Goal: Communication & Community: Answer question/provide support

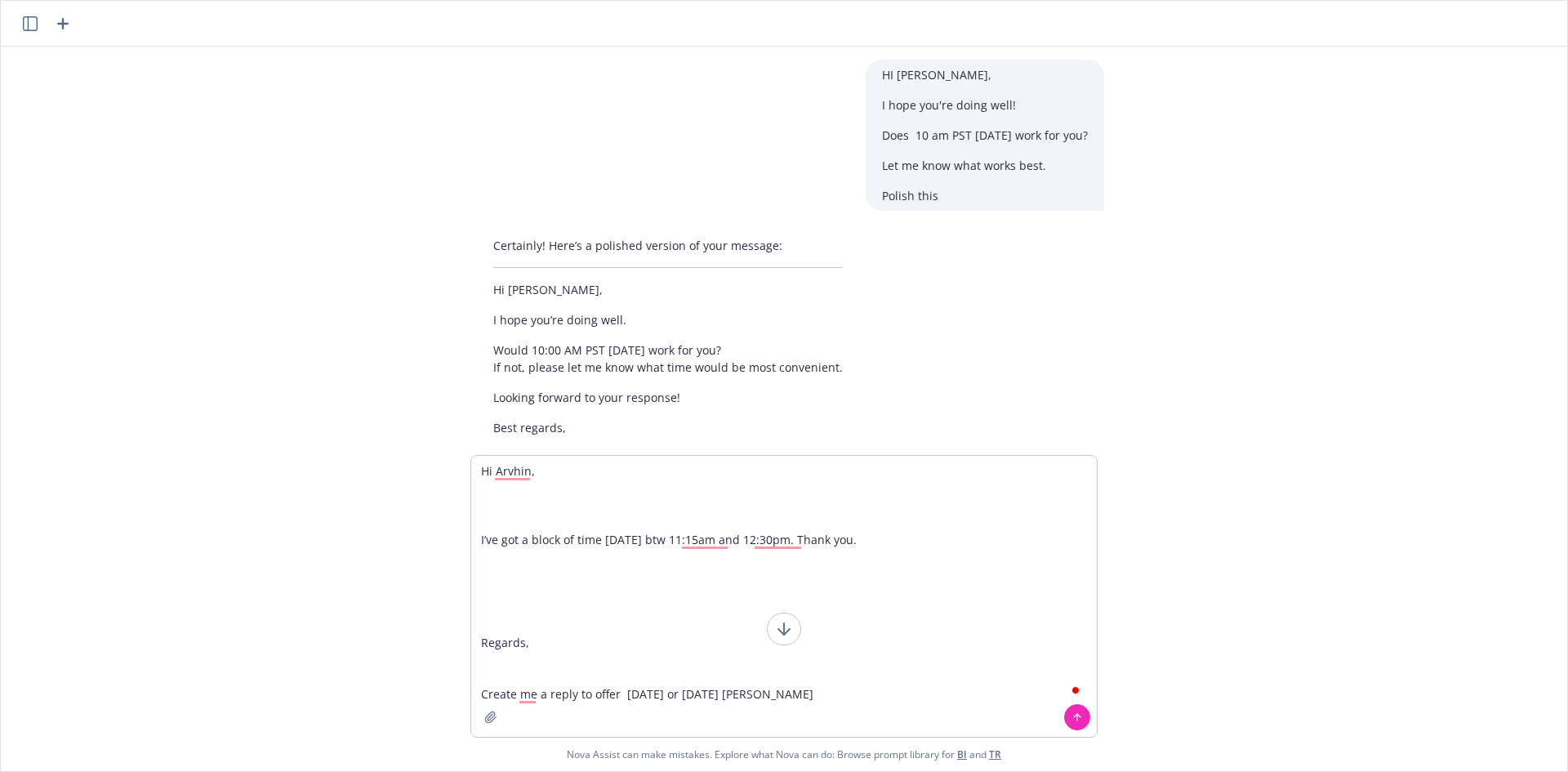
type textarea "Hi Arvhin, I’ve got a block of time [DATE] btw 11:15am and 12:30pm. Thank you. …"
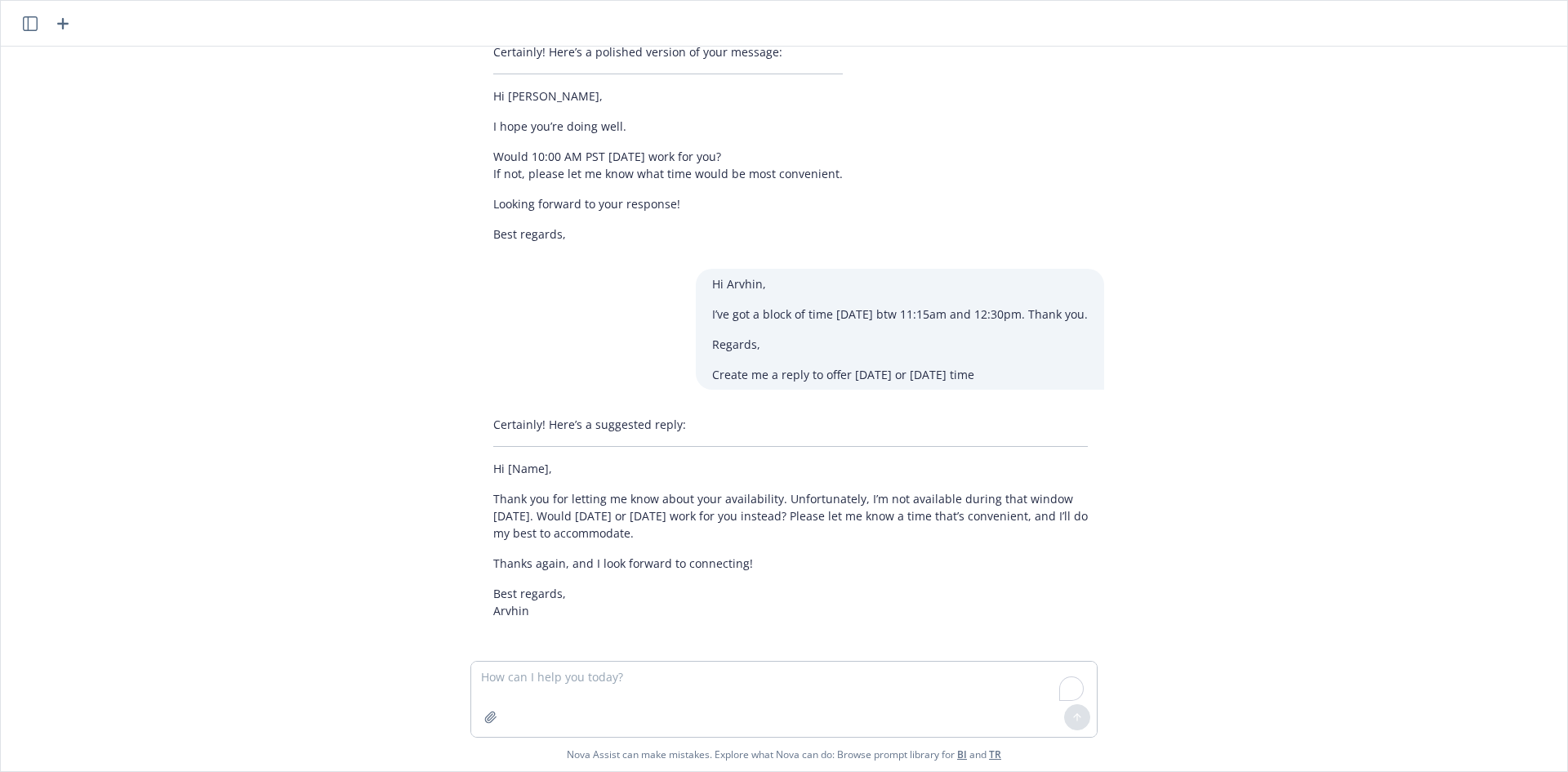
scroll to position [198, 0]
click at [639, 682] on textarea "To enrich screen reader interactions, please activate Accessibility in Grammarl…" at bounding box center [784, 699] width 625 height 75
type textarea "o"
type textarea "on [PERSON_NAME]'s behalf"
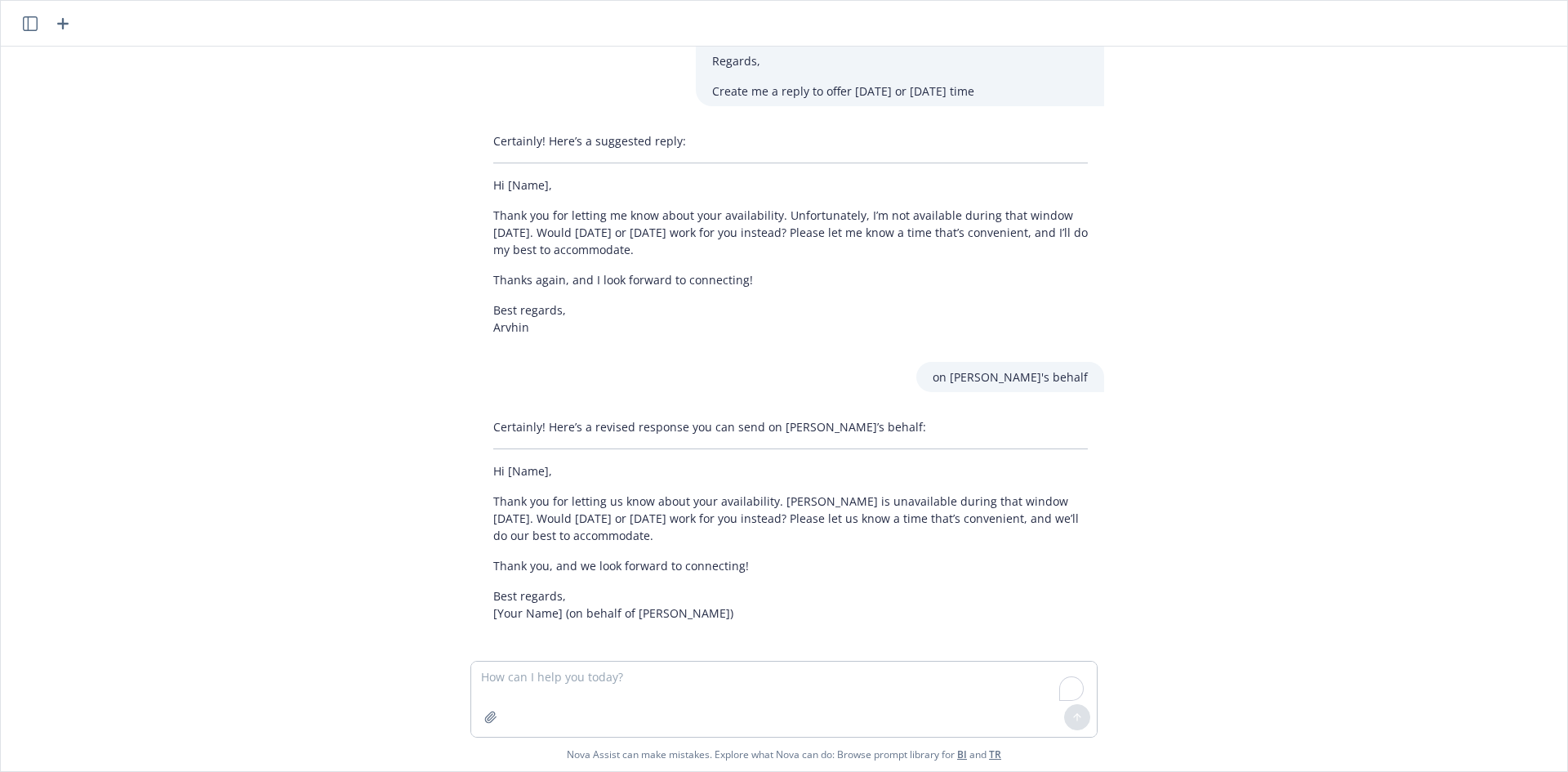
scroll to position [484, 0]
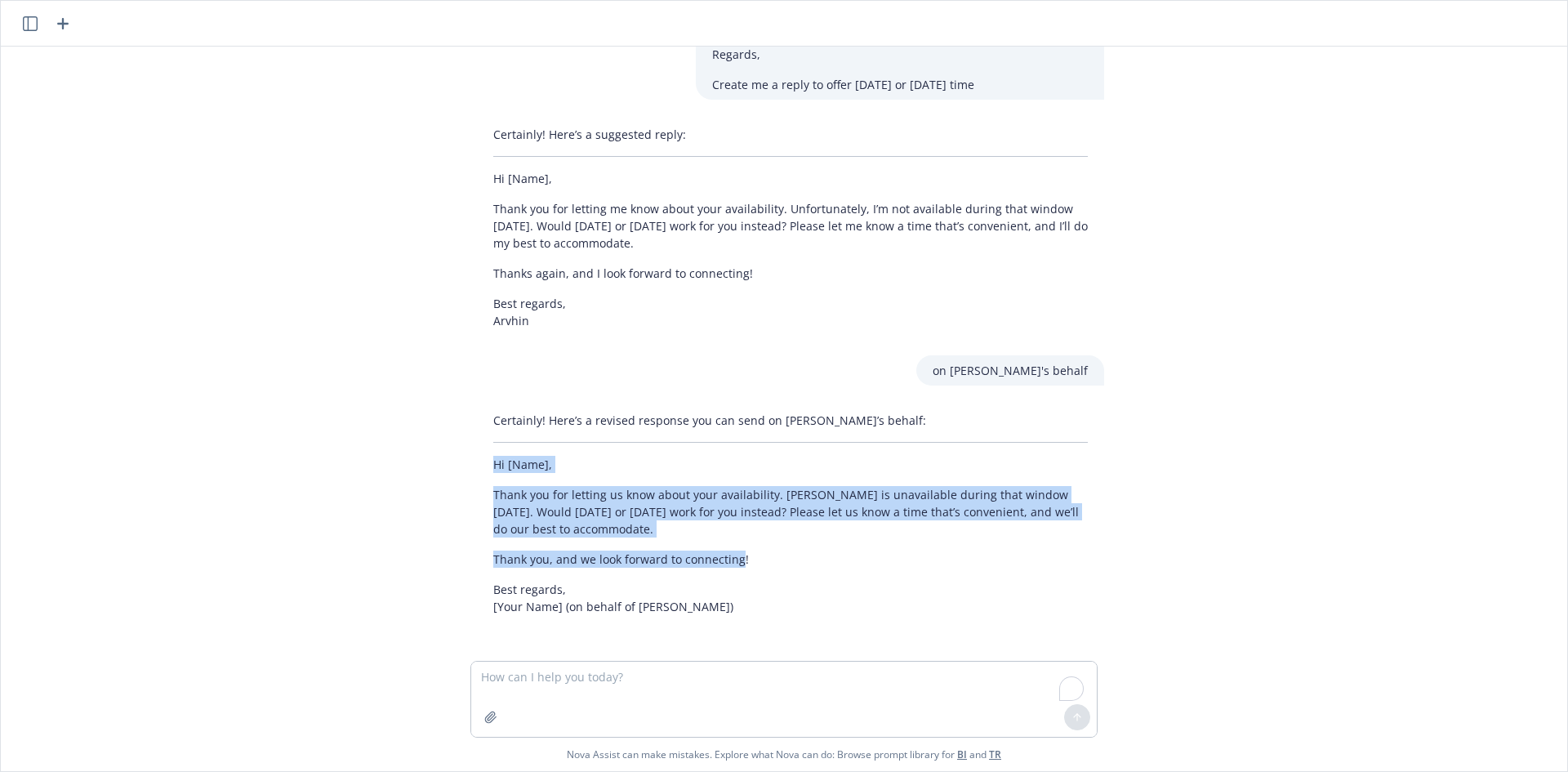
drag, startPoint x: 495, startPoint y: 480, endPoint x: 731, endPoint y: 555, distance: 247.6
click at [731, 555] on div "Certainly! Here’s a revised response you can send on [PERSON_NAME]’s behalf: Hi…" at bounding box center [790, 513] width 627 height 216
click at [625, 528] on p "Thank you for letting us know about your availability. [PERSON_NAME] is unavail…" at bounding box center [790, 511] width 594 height 51
drag, startPoint x: 611, startPoint y: 535, endPoint x: 454, endPoint y: 467, distance: 171.1
click at [454, 467] on div "HI [PERSON_NAME], I hope you're doing well! Does 10 am PST [DATE] work for you?…" at bounding box center [783, 354] width 1553 height 614
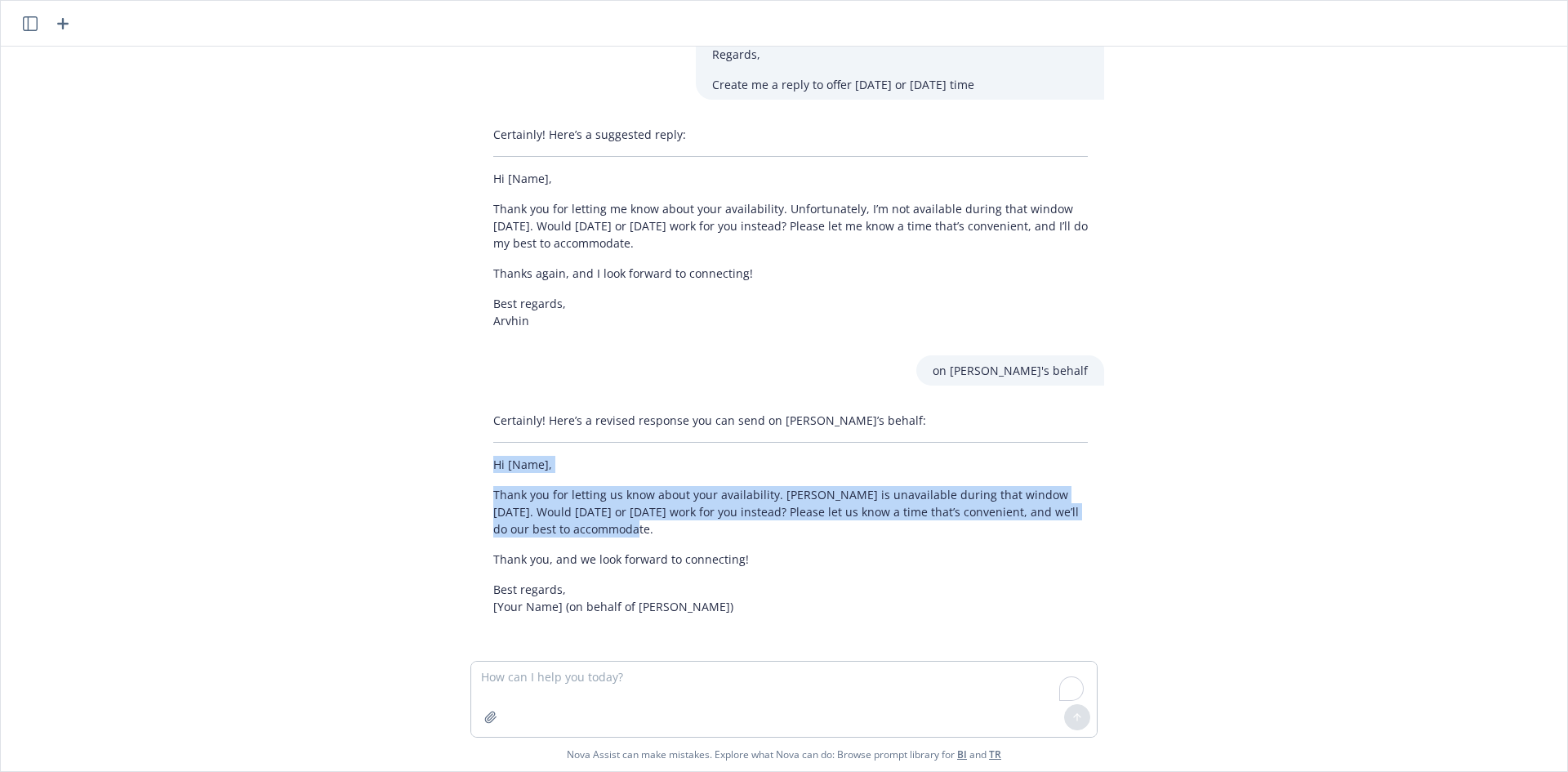
copy div "Hi [Name], Thank you for letting us know about your availability. [PERSON_NAME]…"
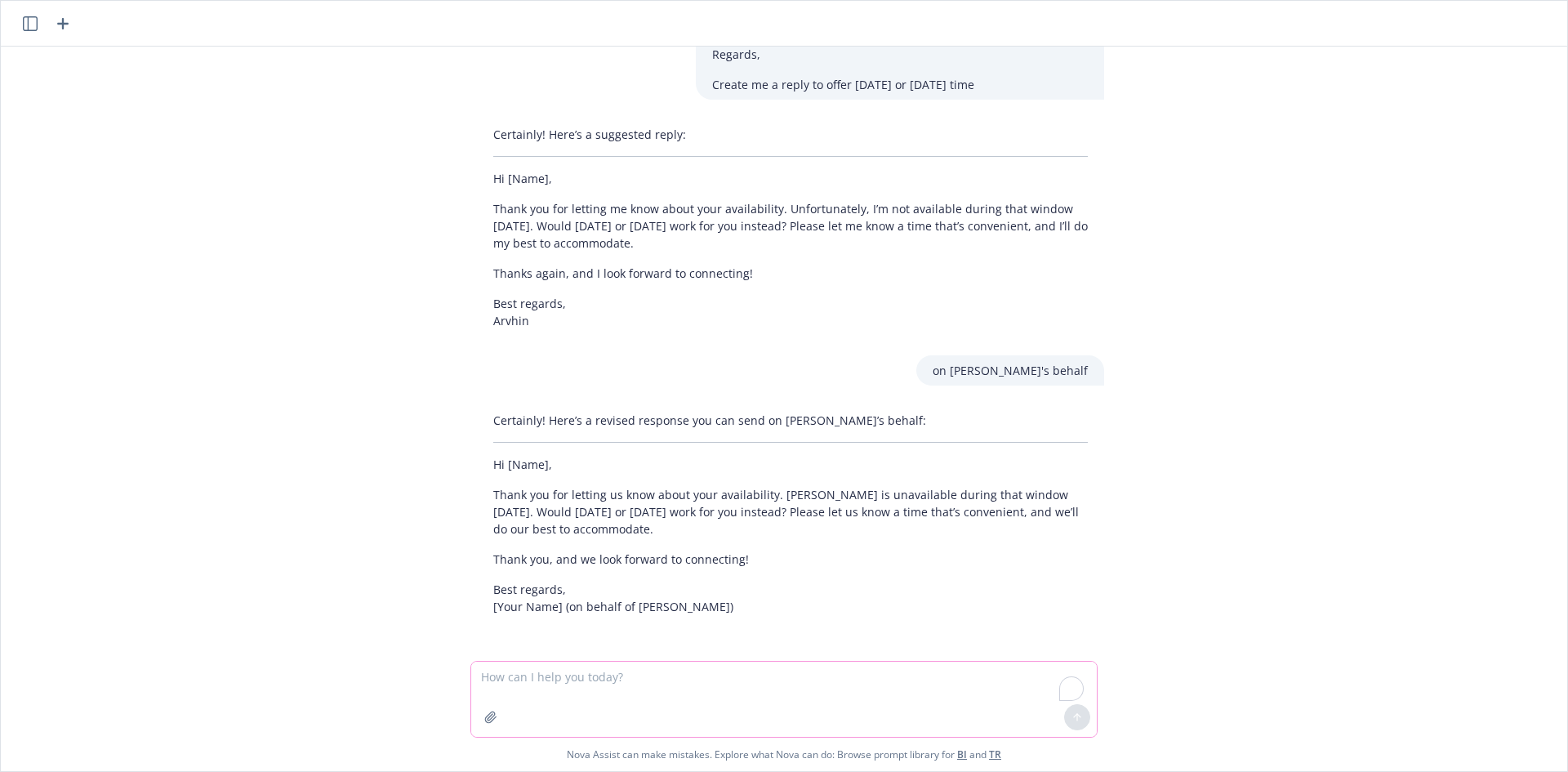
click at [704, 681] on textarea "To enrich screen reader interactions, please activate Accessibility in Grammarl…" at bounding box center [784, 699] width 625 height 75
paste textarea "Feel free to do clients and your own clients! (I don’t plan to attend if you ca…"
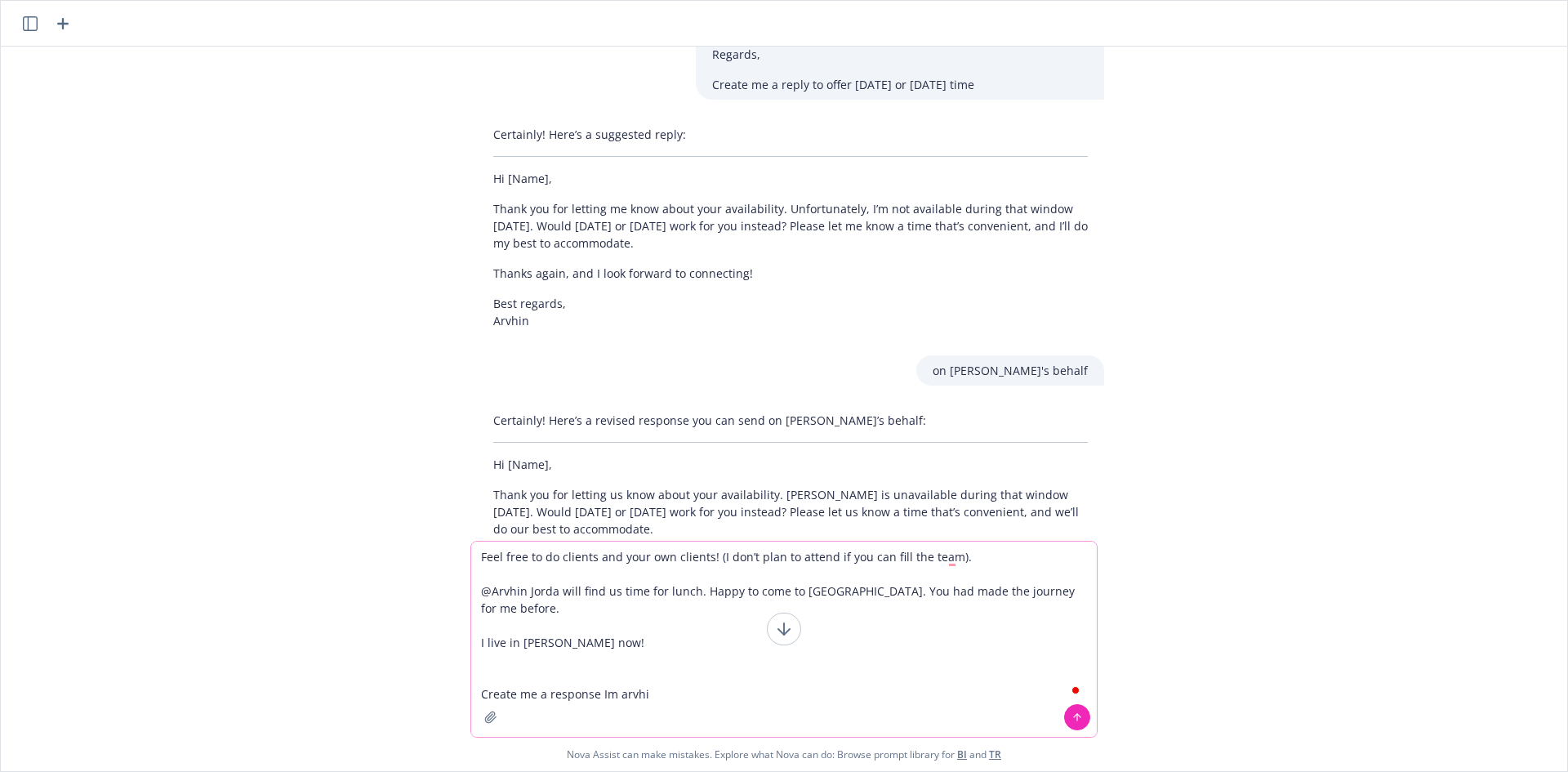
type textarea "Feel free to do clients and your own clients! (I don’t plan to attend if you ca…"
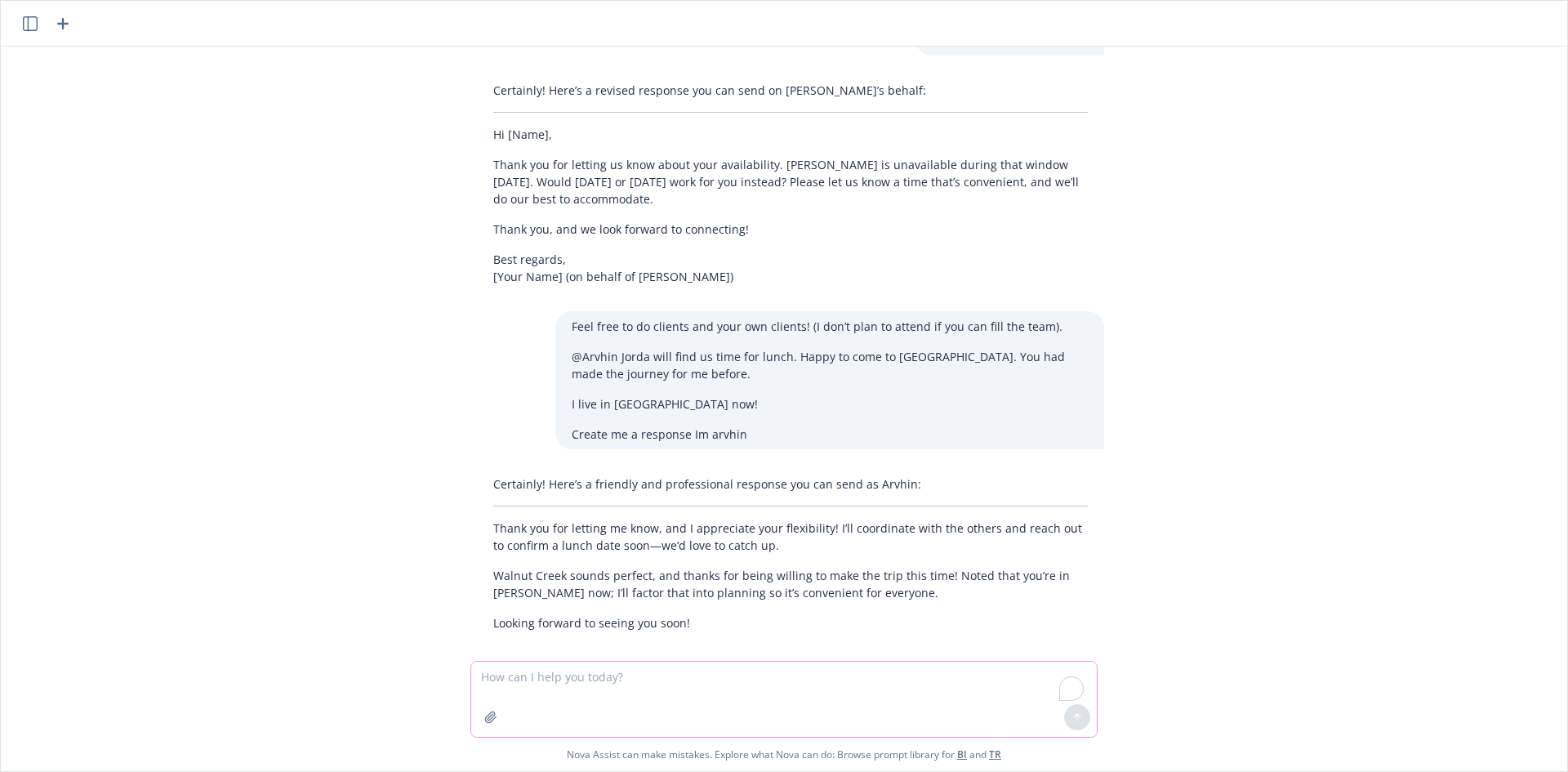
scroll to position [830, 0]
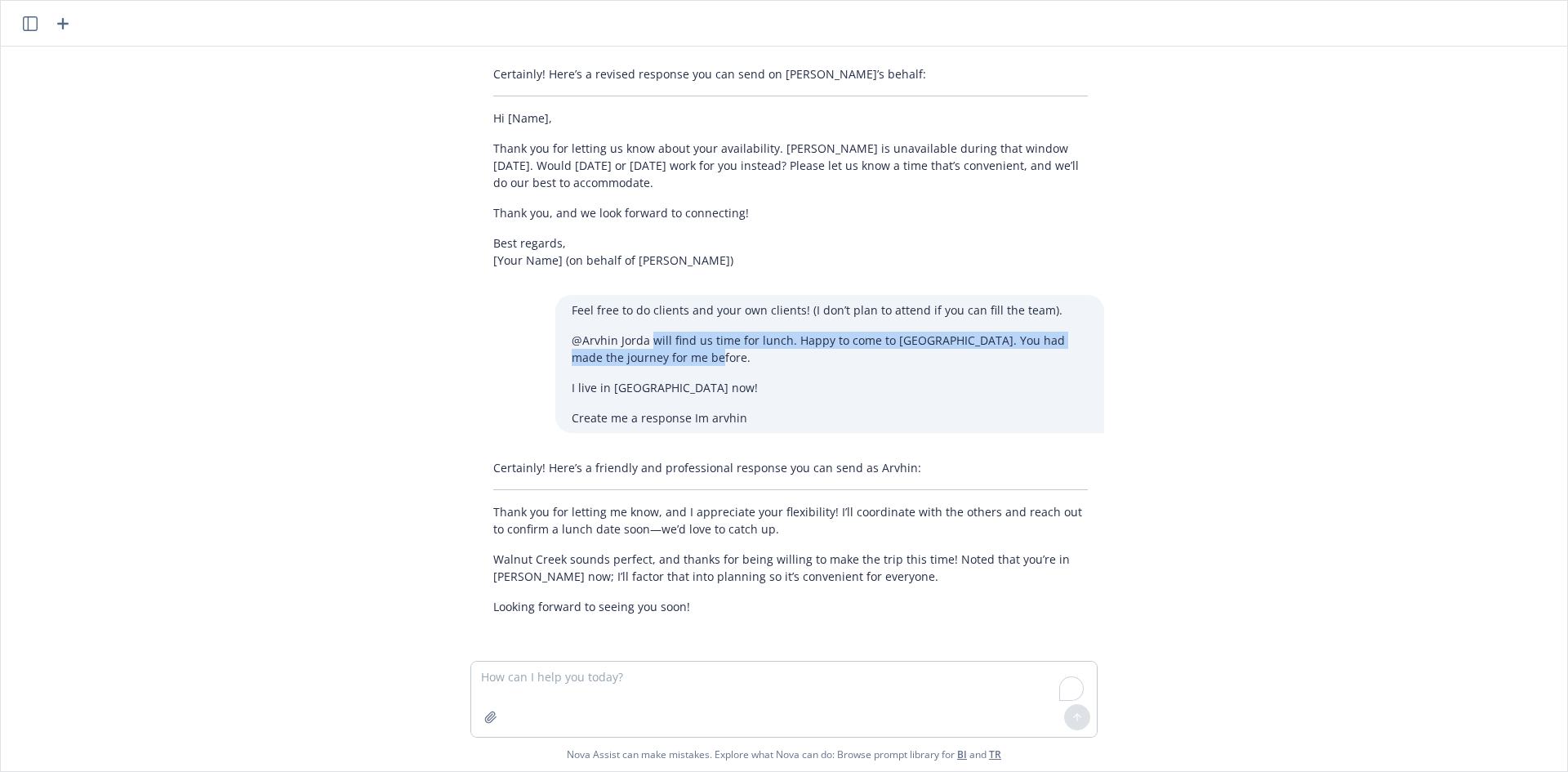
drag, startPoint x: 666, startPoint y: 347, endPoint x: 648, endPoint y: 340, distance: 19.3
click at [648, 340] on p "@Arvhin Jorda will find us time for lunch. Happy to come to [GEOGRAPHIC_DATA]. …" at bounding box center [829, 348] width 516 height 35
click at [571, 337] on p "@Arvhin Jorda will find us time for lunch. Happy to come to [GEOGRAPHIC_DATA]. …" at bounding box center [829, 348] width 516 height 35
copy p "@Arvhin Jorda will find us time for lunch. Happy to come to [GEOGRAPHIC_DATA]. …"
click at [562, 672] on textarea "To enrich screen reader interactions, please activate Accessibility in Grammarl…" at bounding box center [784, 699] width 625 height 75
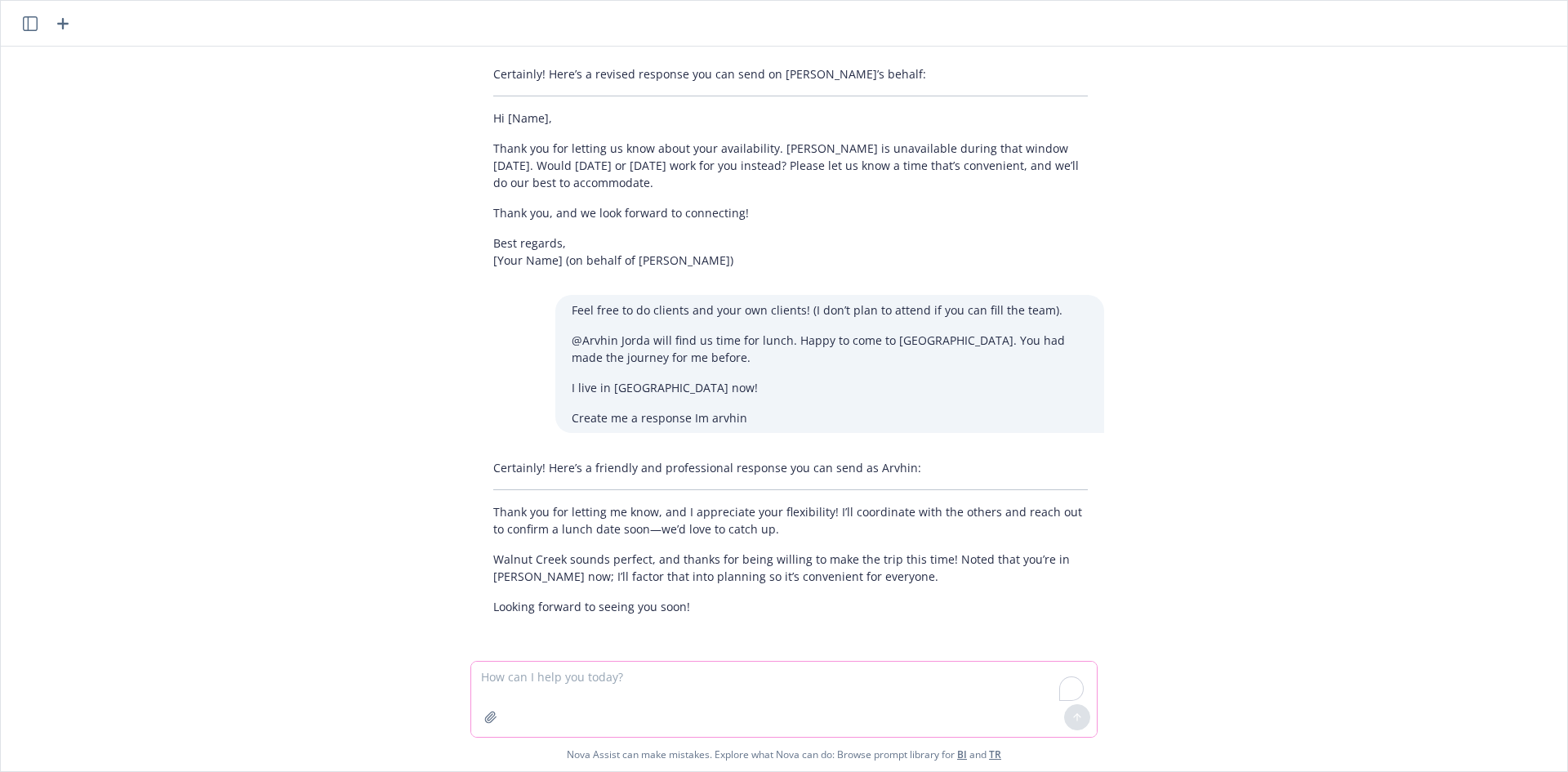
paste textarea "@Arvhin Jorda will find us time for lunch. Happy to come to [GEOGRAPHIC_DATA]. …"
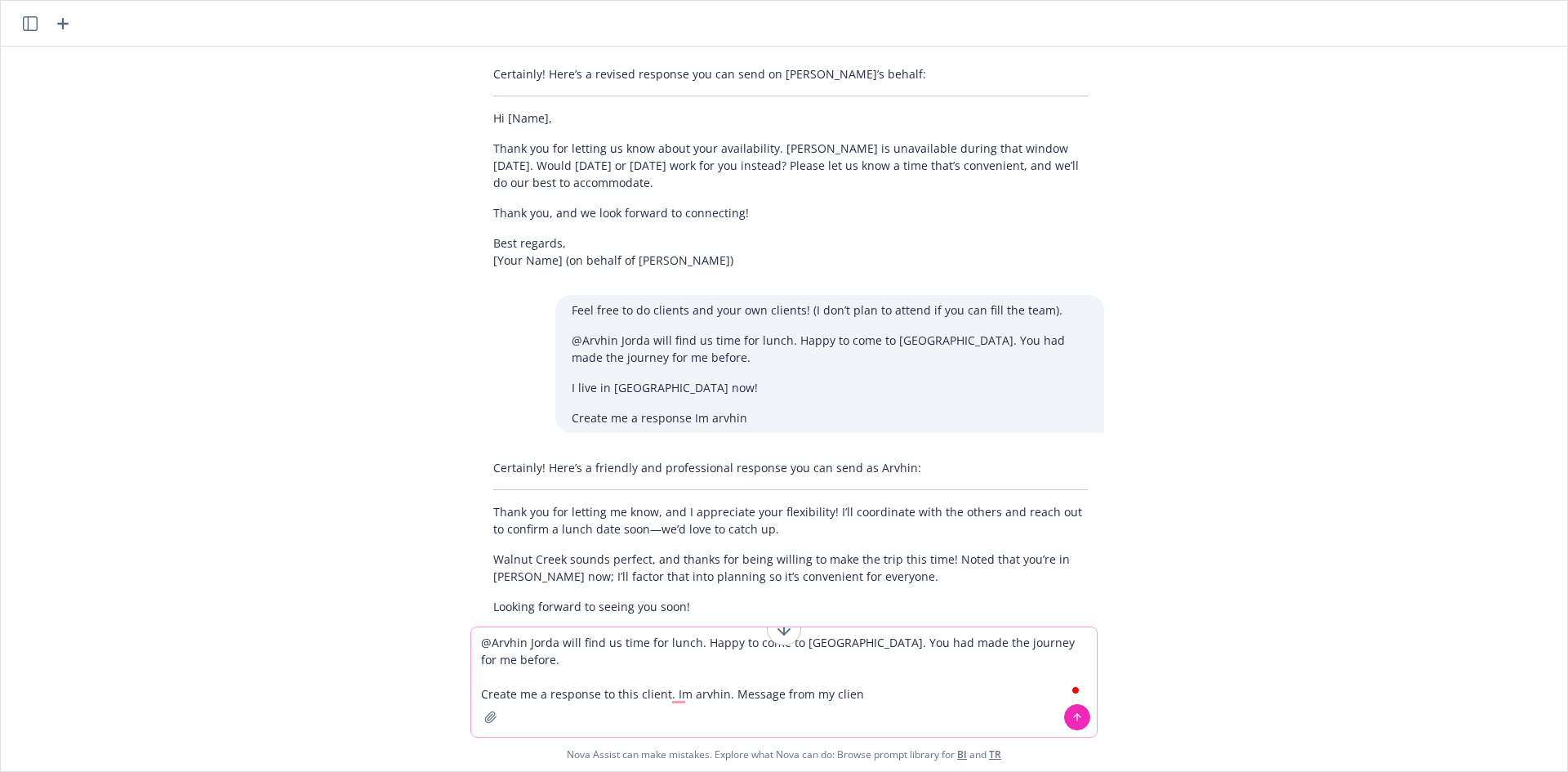
type textarea "@Arvhin Jorda will find us time for lunch. Happy to come to [GEOGRAPHIC_DATA]. …"
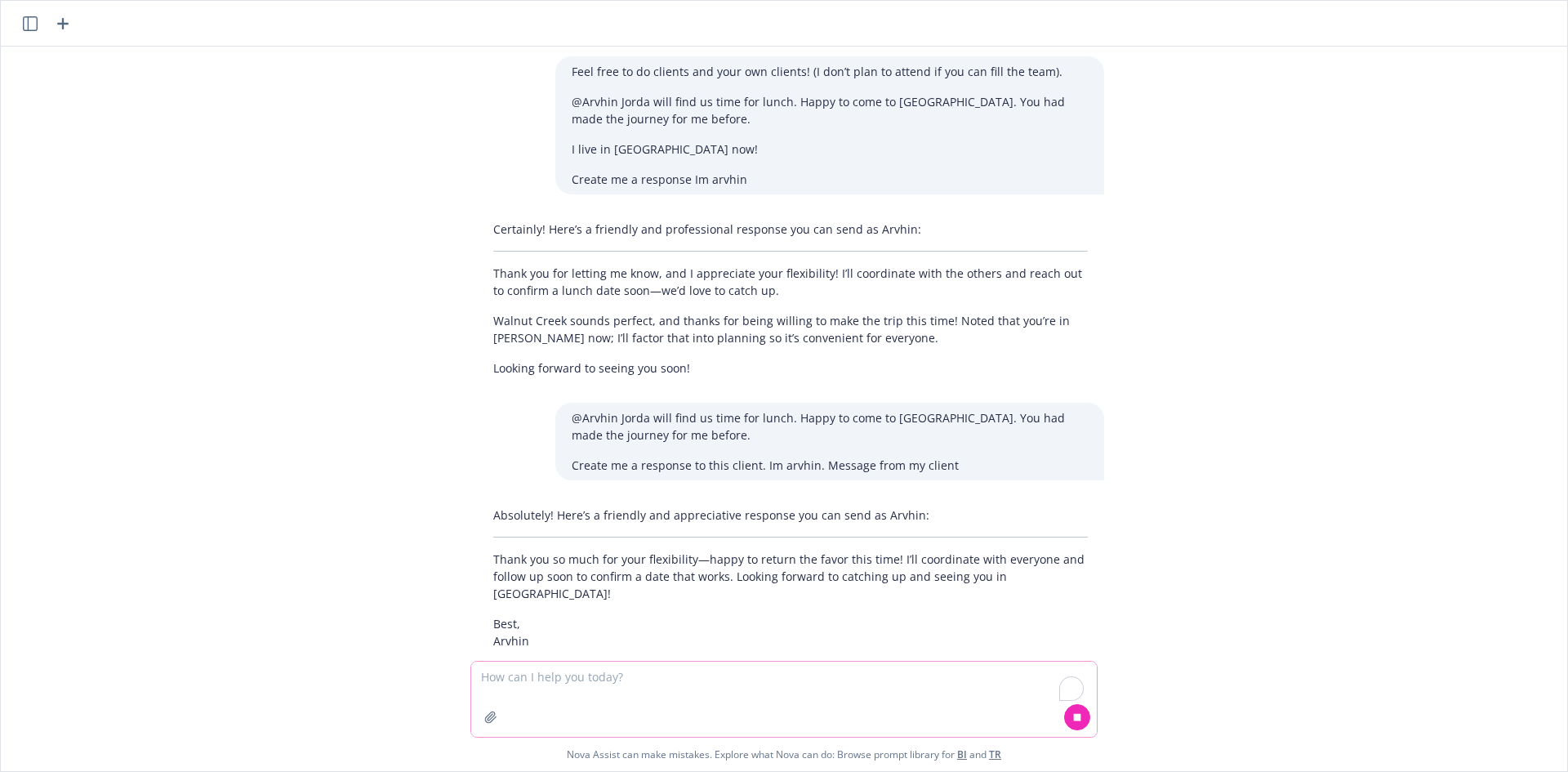
scroll to position [1086, 0]
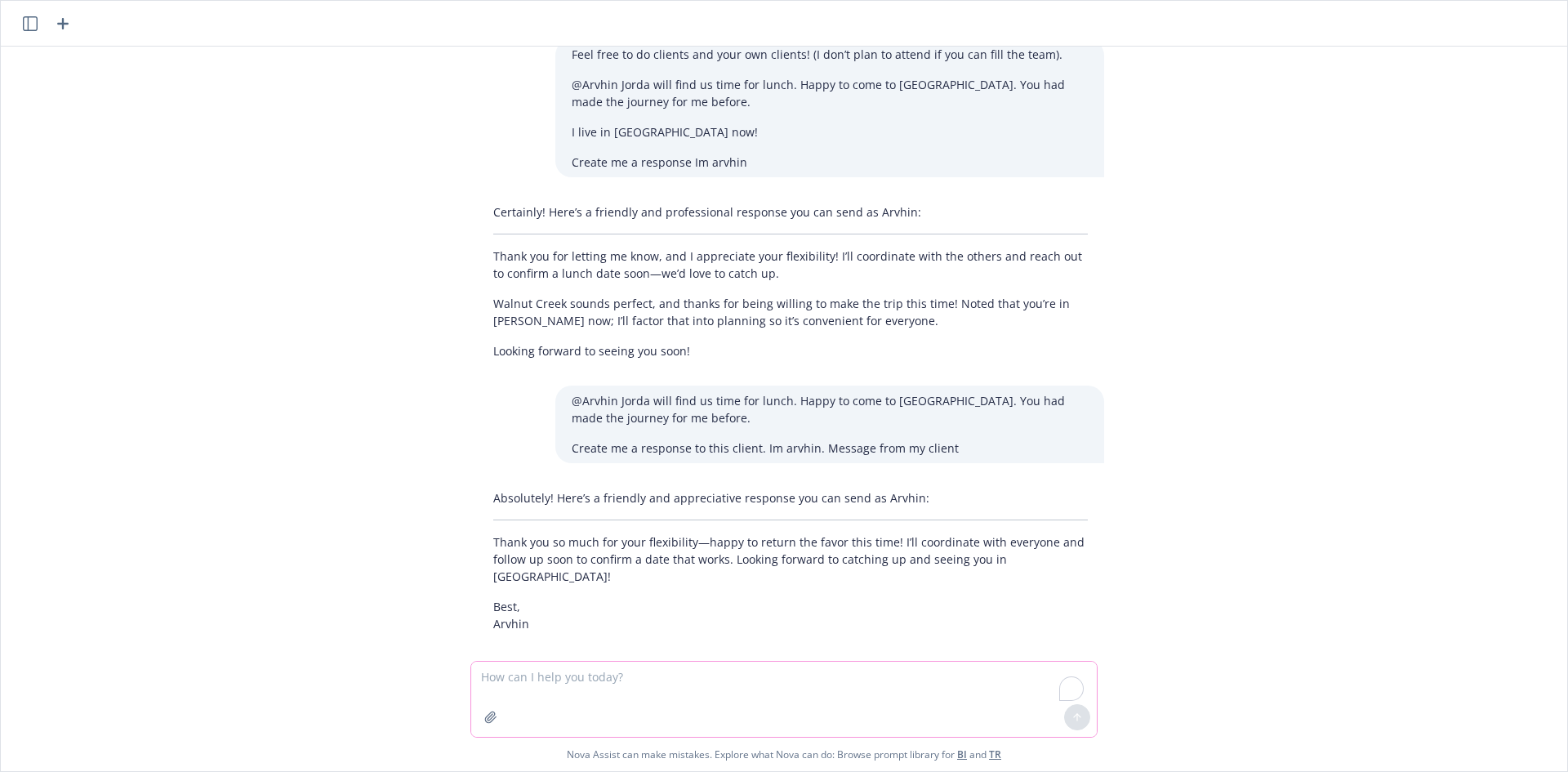
click at [621, 700] on textarea "To enrich screen reader interactions, please activate Accessibility in Grammarl…" at bounding box center [784, 699] width 625 height 75
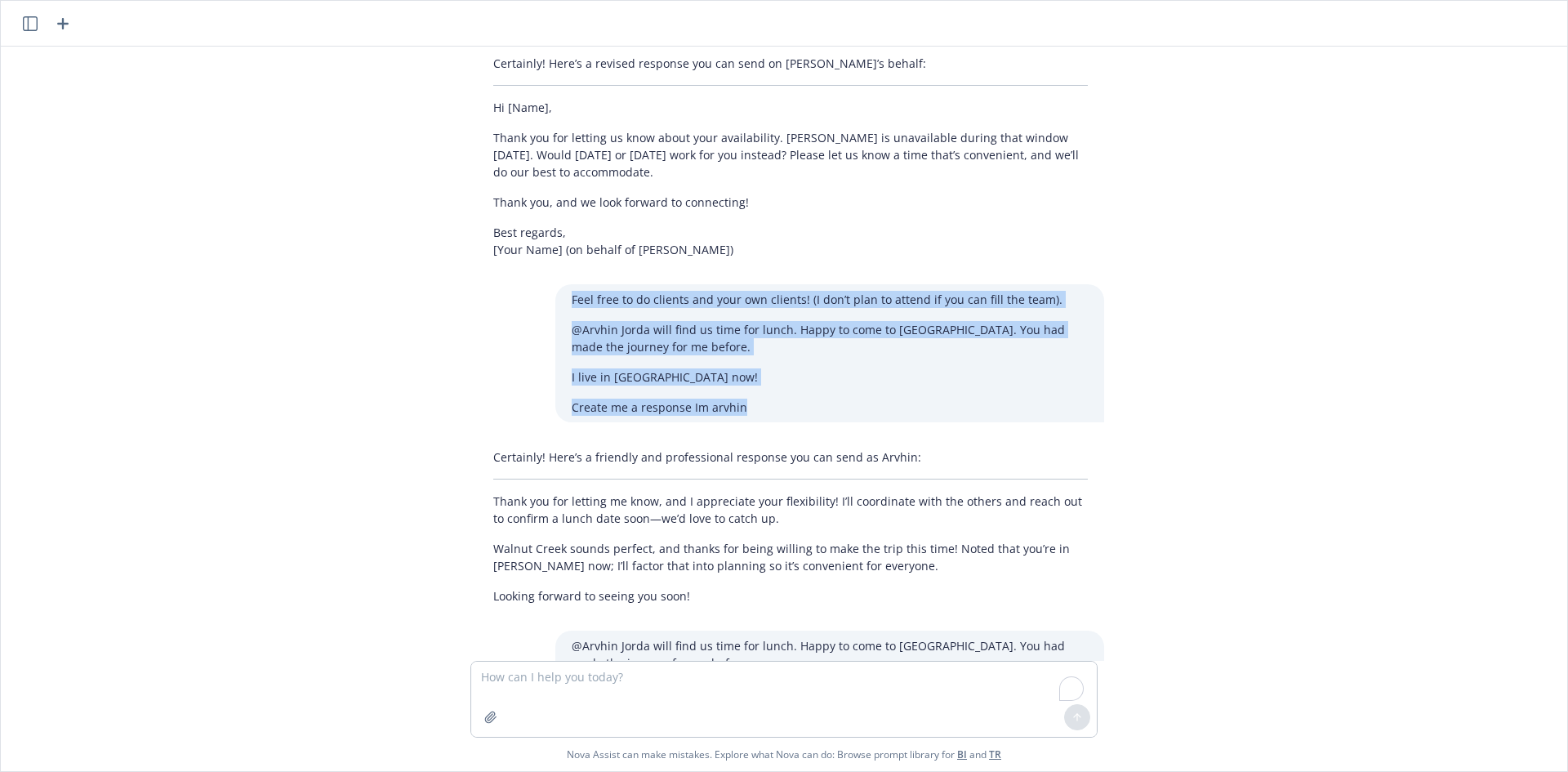
drag, startPoint x: 749, startPoint y: 405, endPoint x: 556, endPoint y: 302, distance: 218.8
click at [556, 302] on div "Feel free to do clients and your own clients! (I don’t plan to attend if you ca…" at bounding box center [829, 354] width 548 height 138
copy div "Feel free to do clients and your own clients! (I don’t plan to attend if you ca…"
click at [549, 685] on textarea "To enrich screen reader interactions, please activate Accessibility in Grammarl…" at bounding box center [784, 699] width 625 height 75
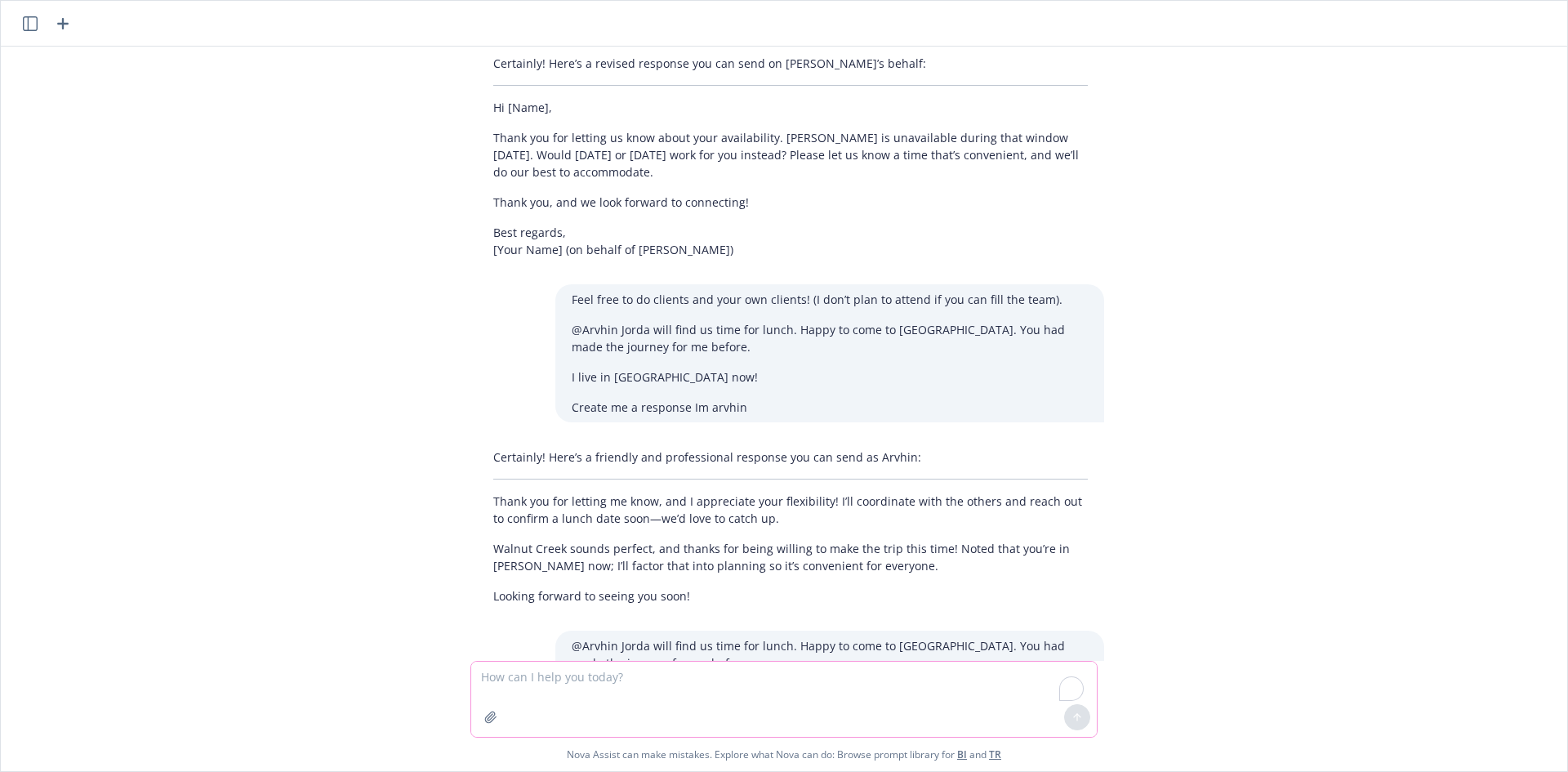
paste textarea "Feel free to do clients and your own clients! (I don’t plan to attend if you ca…"
type textarea "Feel free to do clients and your own clients! (I don’t plan to attend if you ca…"
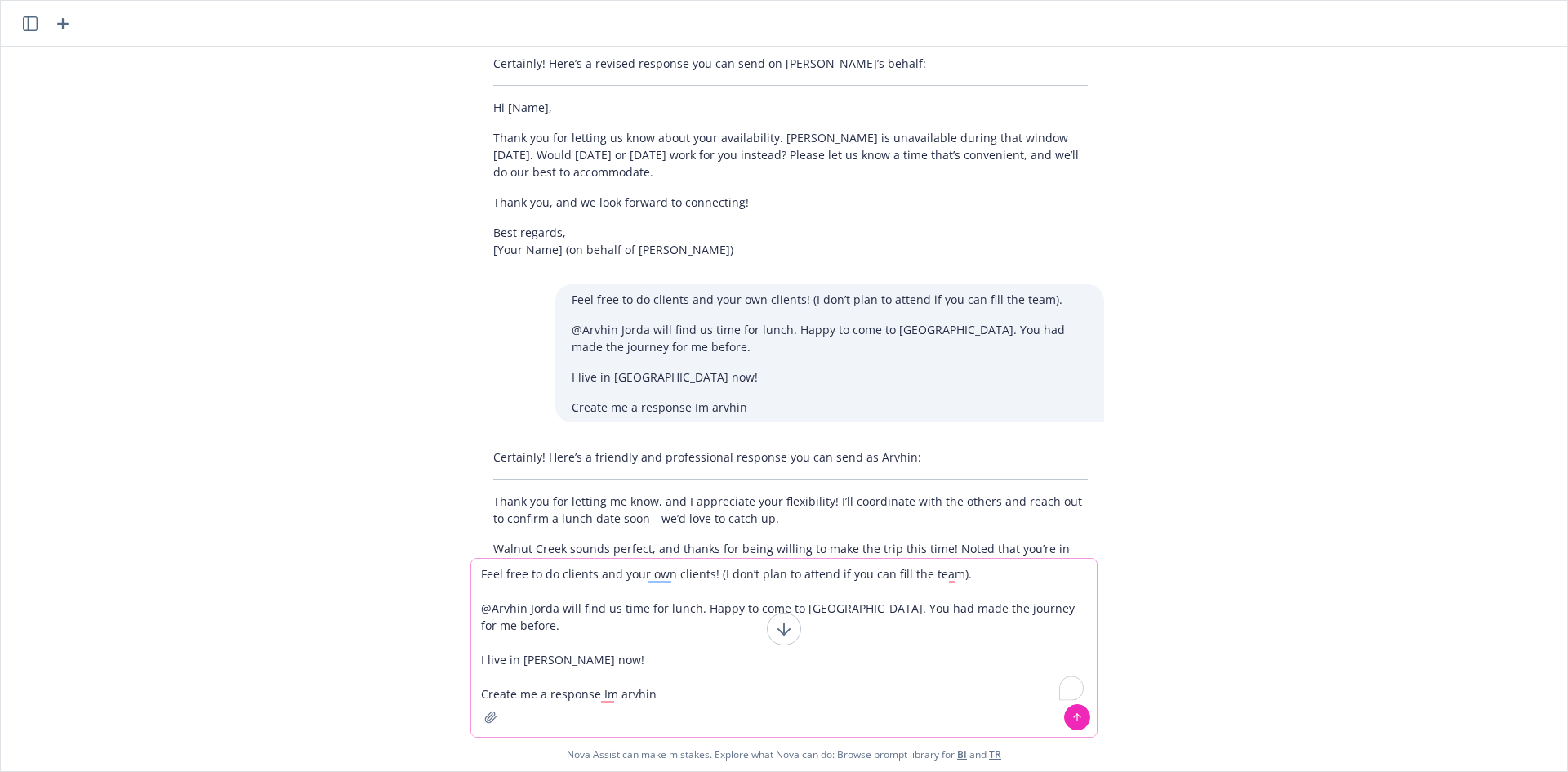
click at [690, 611] on textarea "Feel free to do clients and your own clients! (I don’t plan to attend if you ca…" at bounding box center [784, 648] width 625 height 178
click at [699, 695] on textarea "Feel free to do clients and your own clients! (I don’t plan to attend if you ca…" at bounding box center [784, 648] width 625 height 178
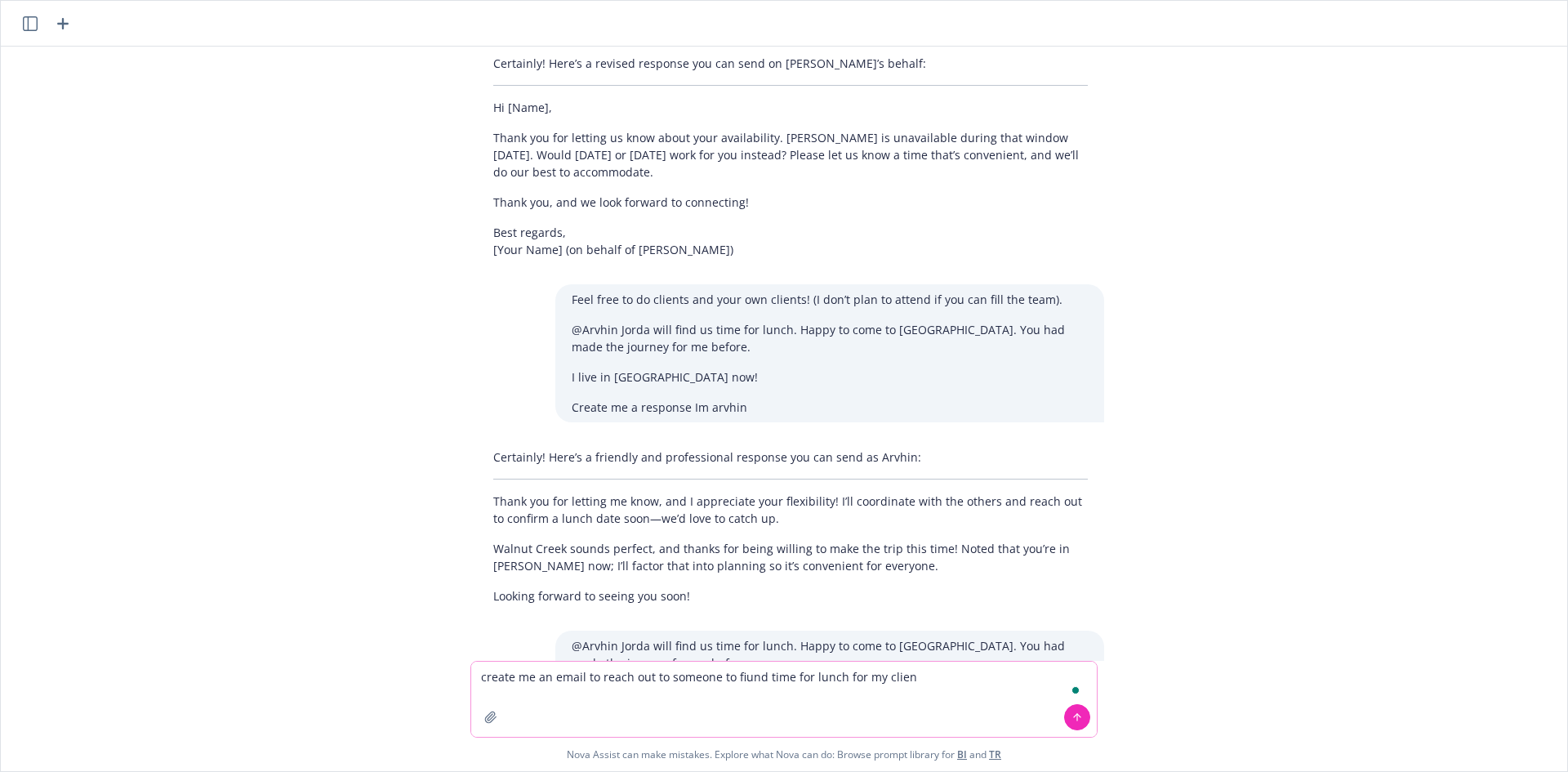
type textarea "create me an email to reach out to someone to fiund time for lunch for my client"
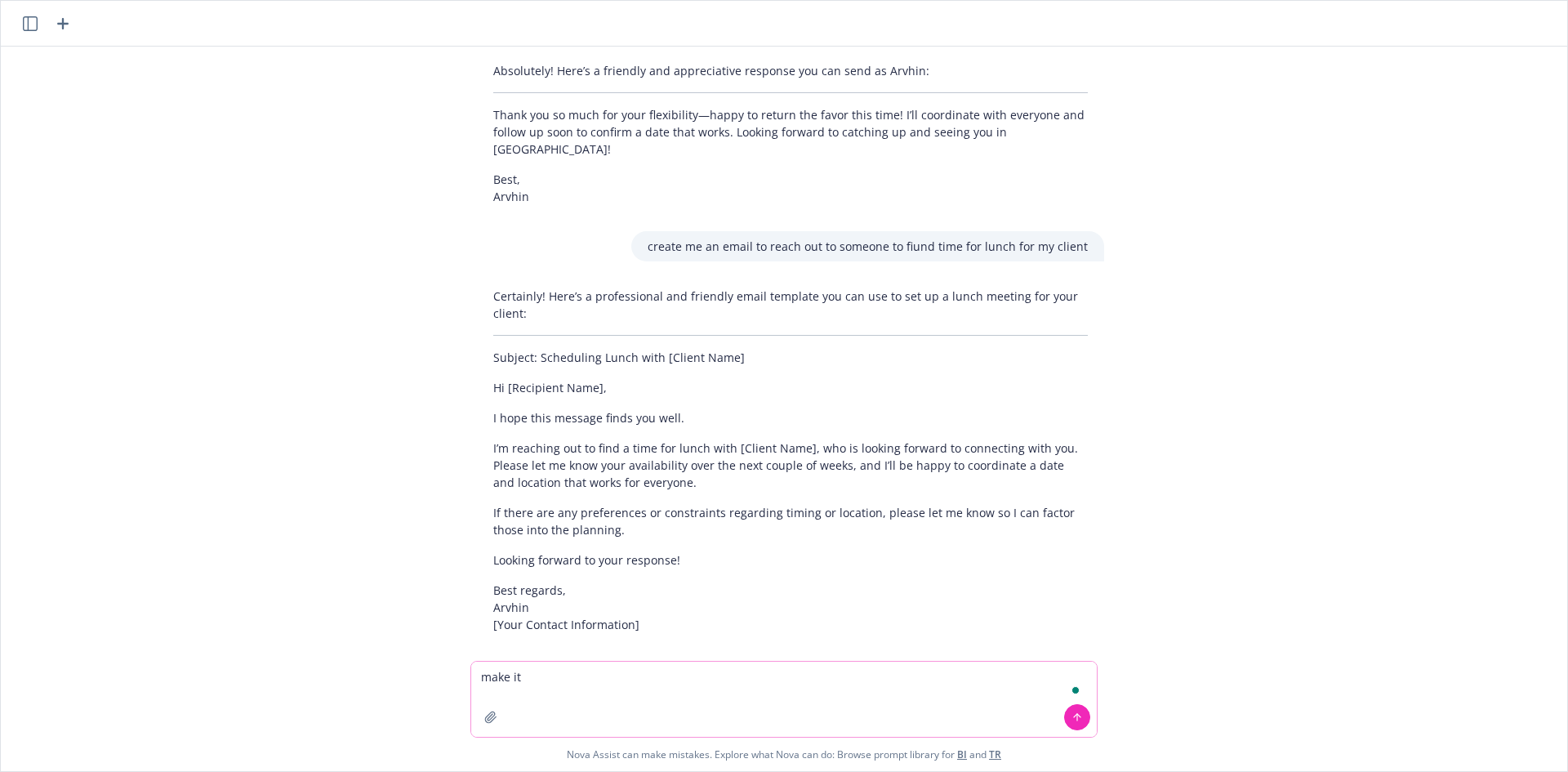
scroll to position [1514, 0]
type textarea "make it less formal"
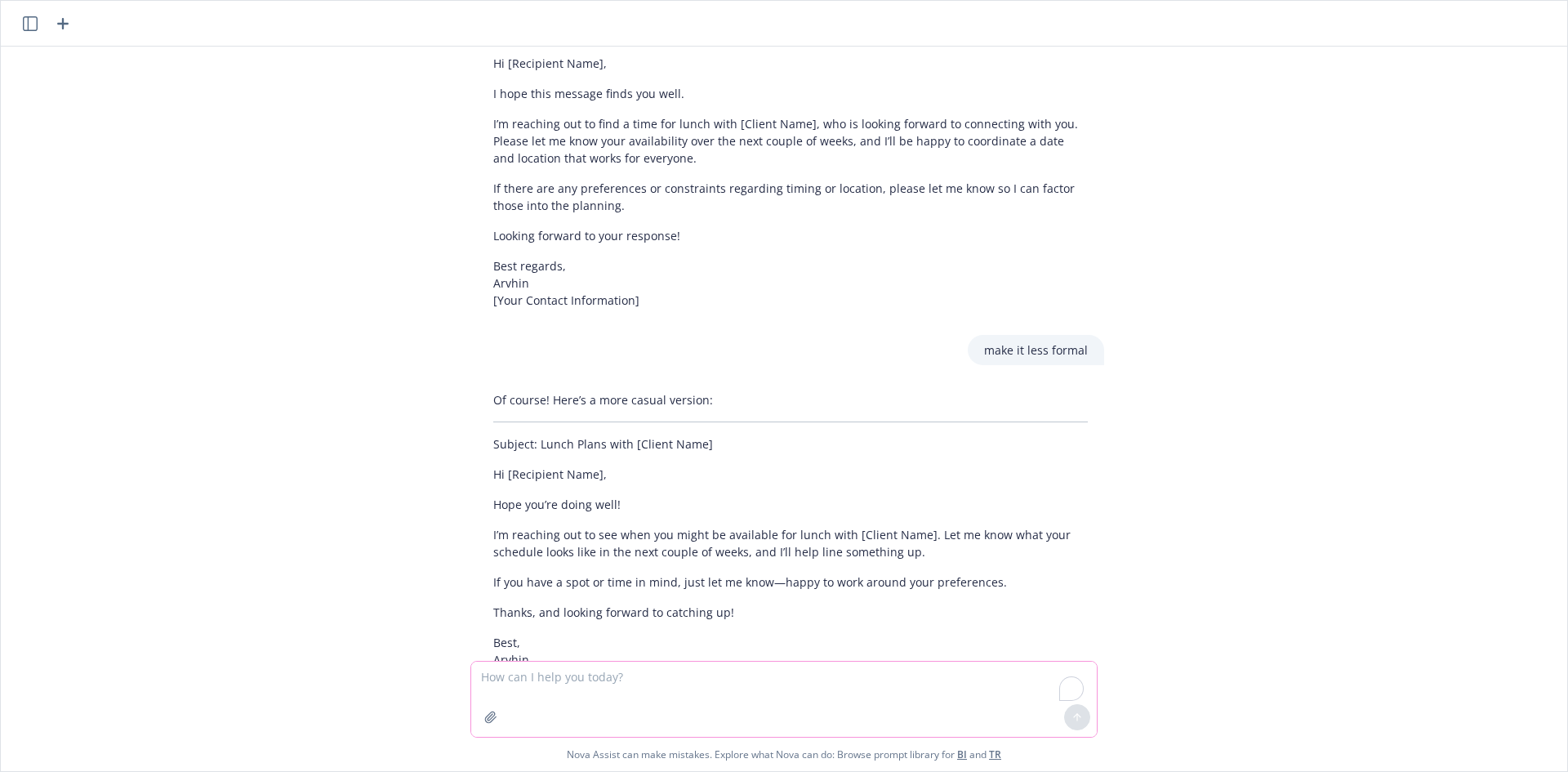
scroll to position [1874, 0]
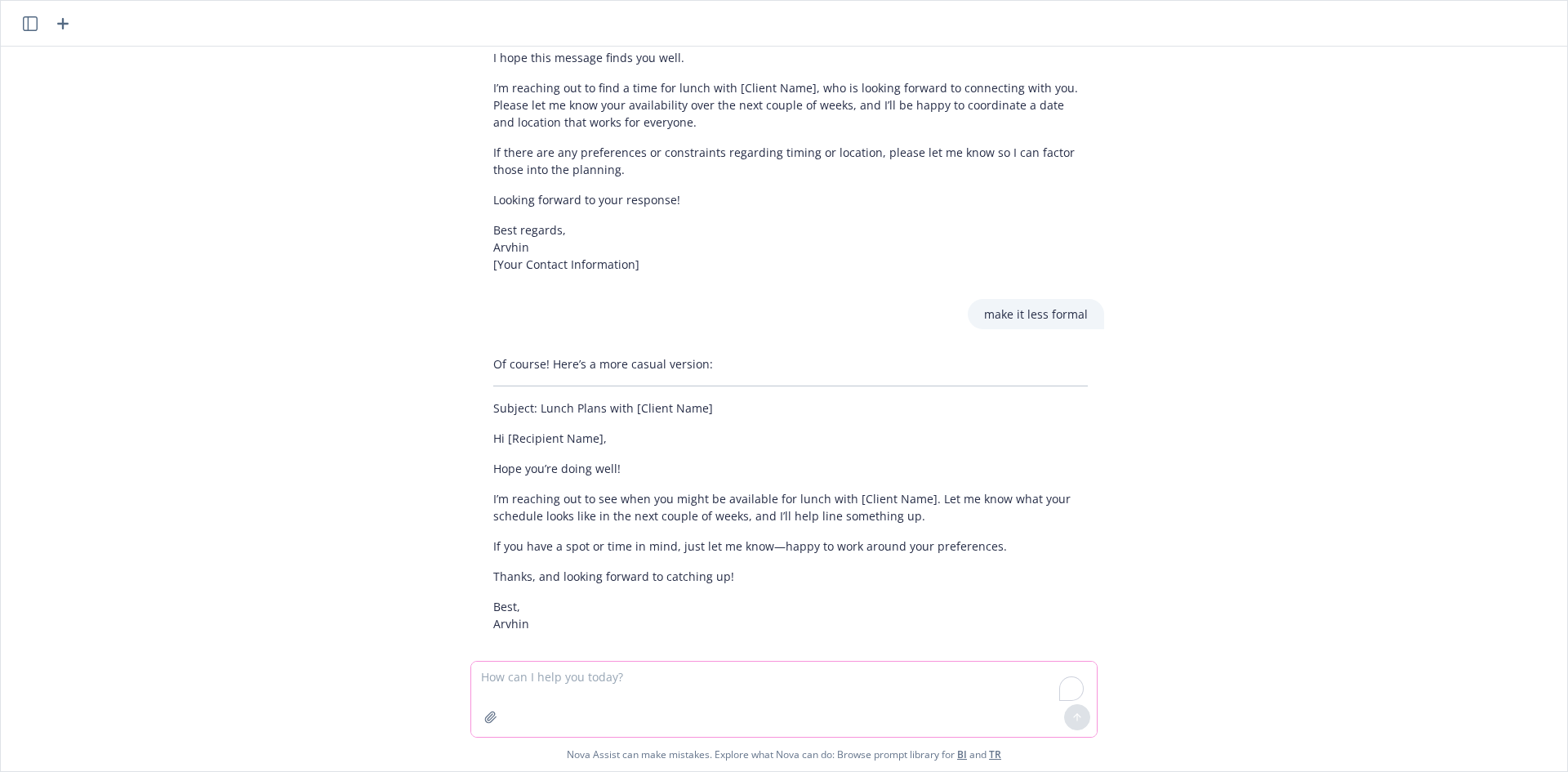
click at [559, 673] on textarea "To enrich screen reader interactions, please activate Accessibility in Grammarl…" at bounding box center [784, 699] width 625 height 75
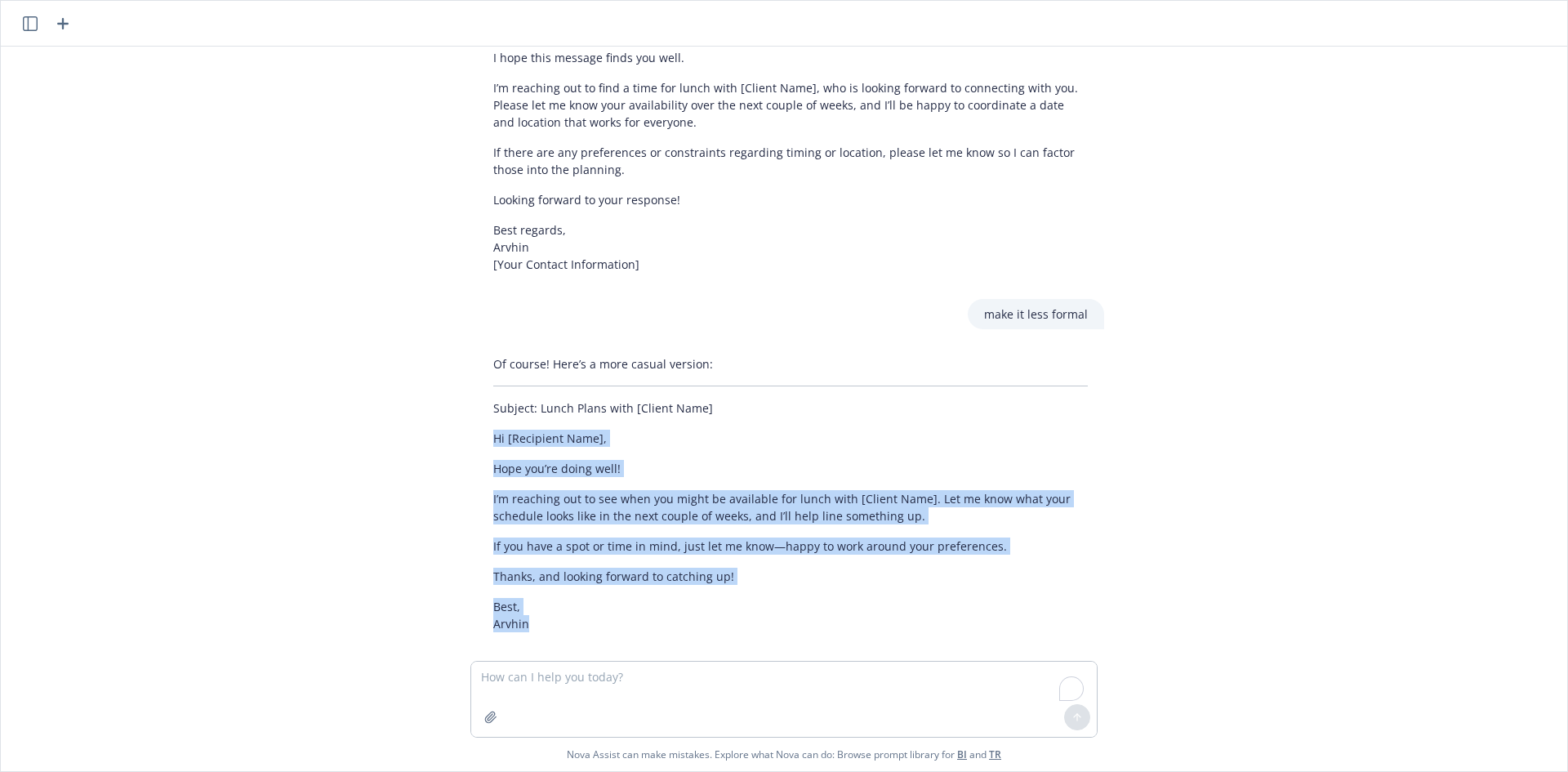
drag, startPoint x: 484, startPoint y: 420, endPoint x: 590, endPoint y: 596, distance: 205.5
click at [587, 602] on div "Of course! Here’s a more casual version: Subject: Lunch Plans with [Client Name…" at bounding box center [790, 494] width 627 height 290
copy div "Hi [Recipient Name], Hope you’re doing well! I’m reaching out to see when you m…"
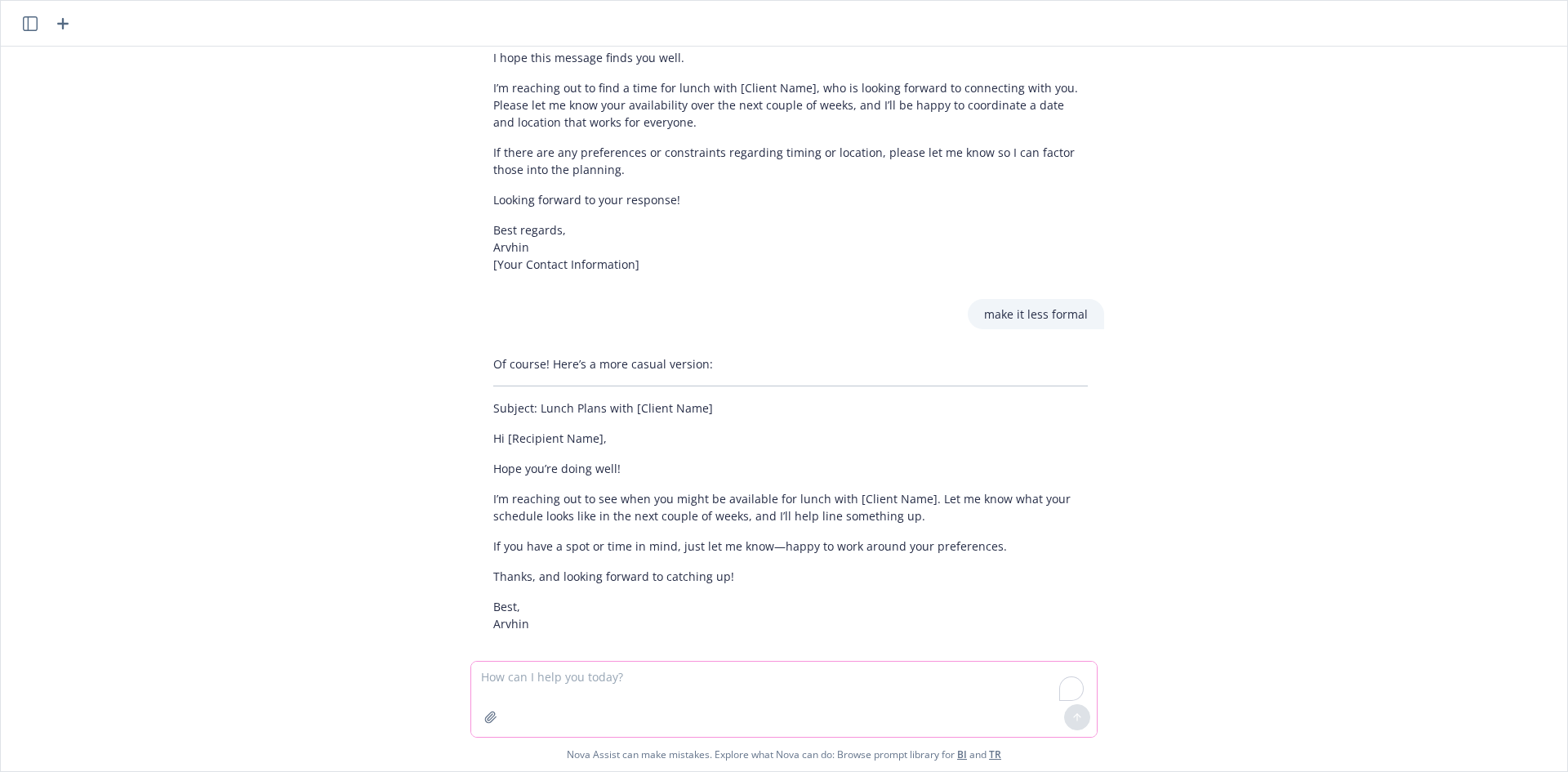
click at [510, 667] on textarea "To enrich screen reader interactions, please activate Accessibility in Grammarl…" at bounding box center [784, 699] width 625 height 75
paste textarea "Filled this up as best as I can. They said to ignore any items not related to DV"
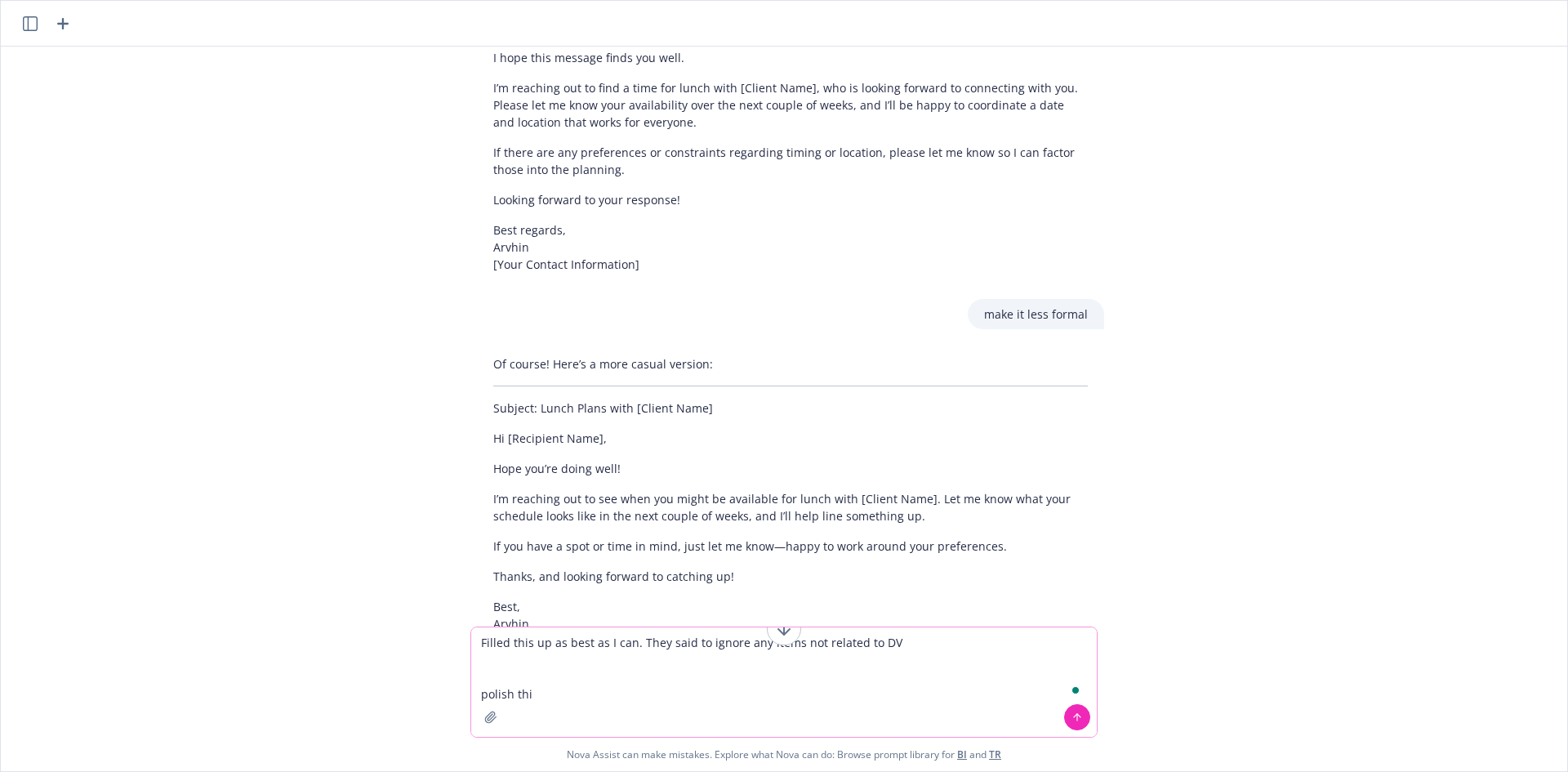
type textarea "Filled this up as best as I can. They said to ignore any items not related to D…"
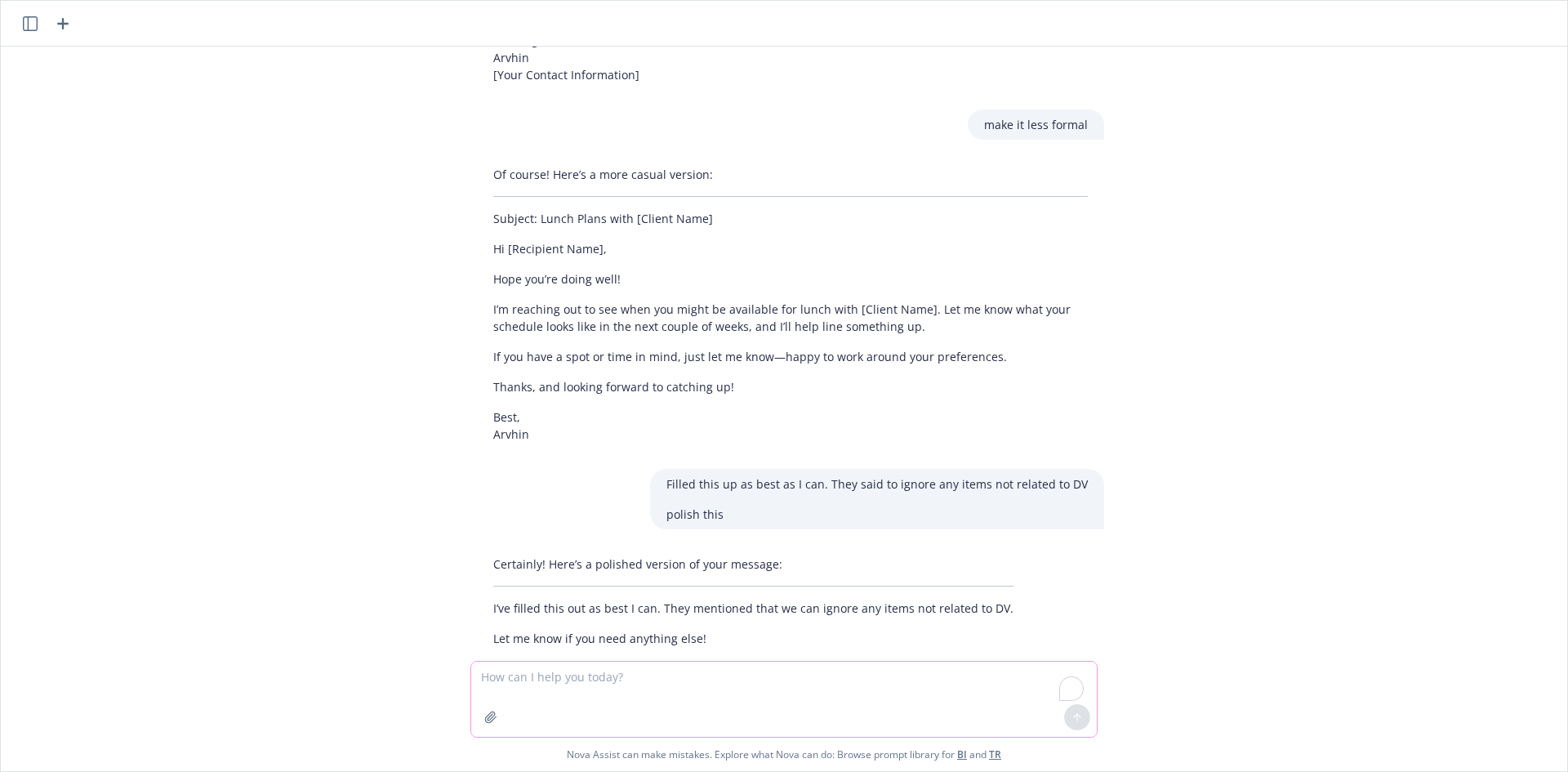
scroll to position [2078, 0]
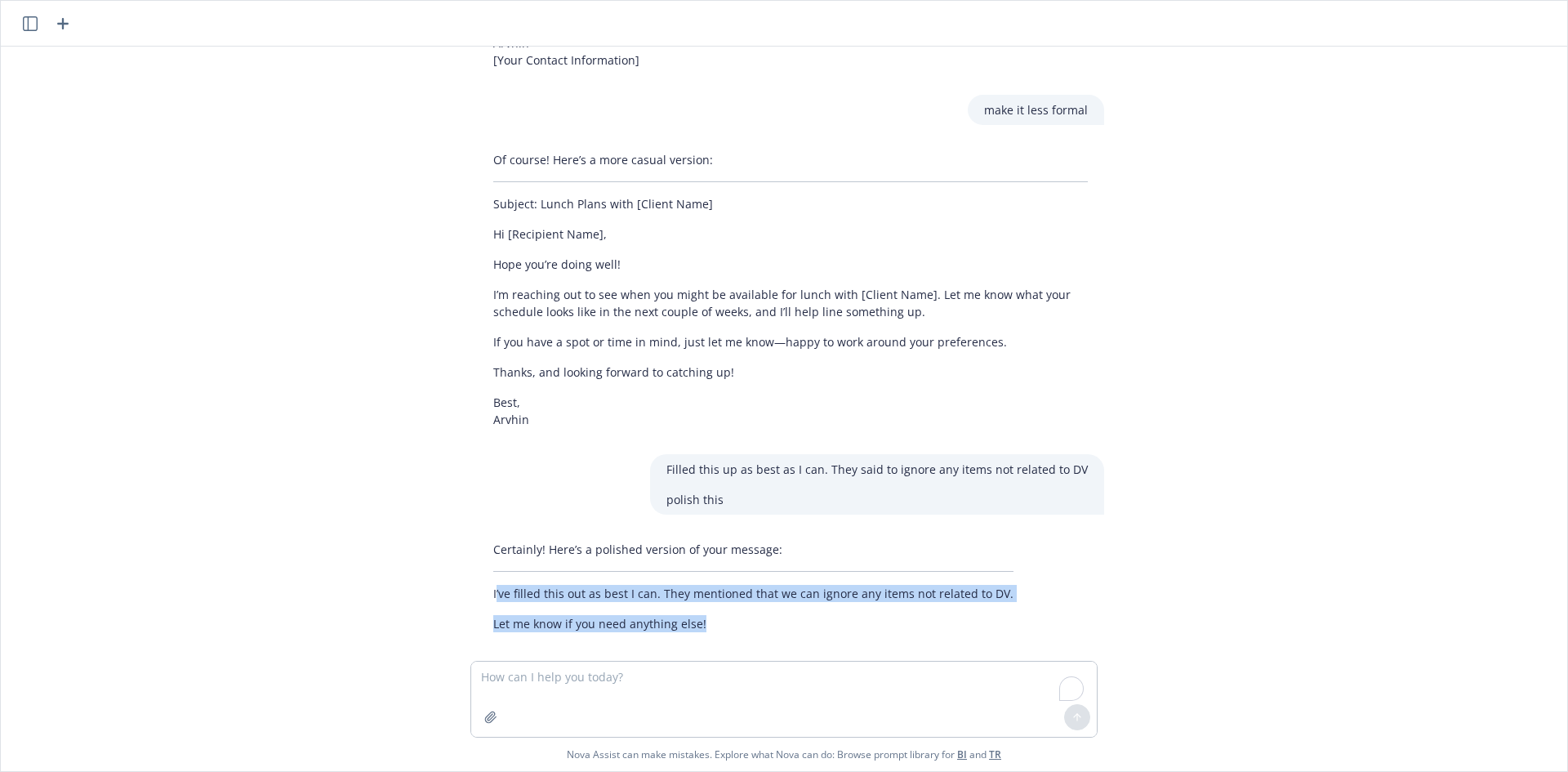
drag, startPoint x: 491, startPoint y: 562, endPoint x: 767, endPoint y: 600, distance: 278.6
click at [765, 601] on div "Certainly! Here’s a polished version of your message: I’ve filled this out as b…" at bounding box center [753, 587] width 553 height 105
copy div "’ve filled this out as best I can. They mentioned that we can ignore any items …"
click at [698, 590] on div "Certainly! Here’s a polished version of your message: I’ve filled this out as b…" at bounding box center [753, 587] width 553 height 105
click at [742, 615] on p "Let me know if you need anything else!" at bounding box center [753, 623] width 520 height 17
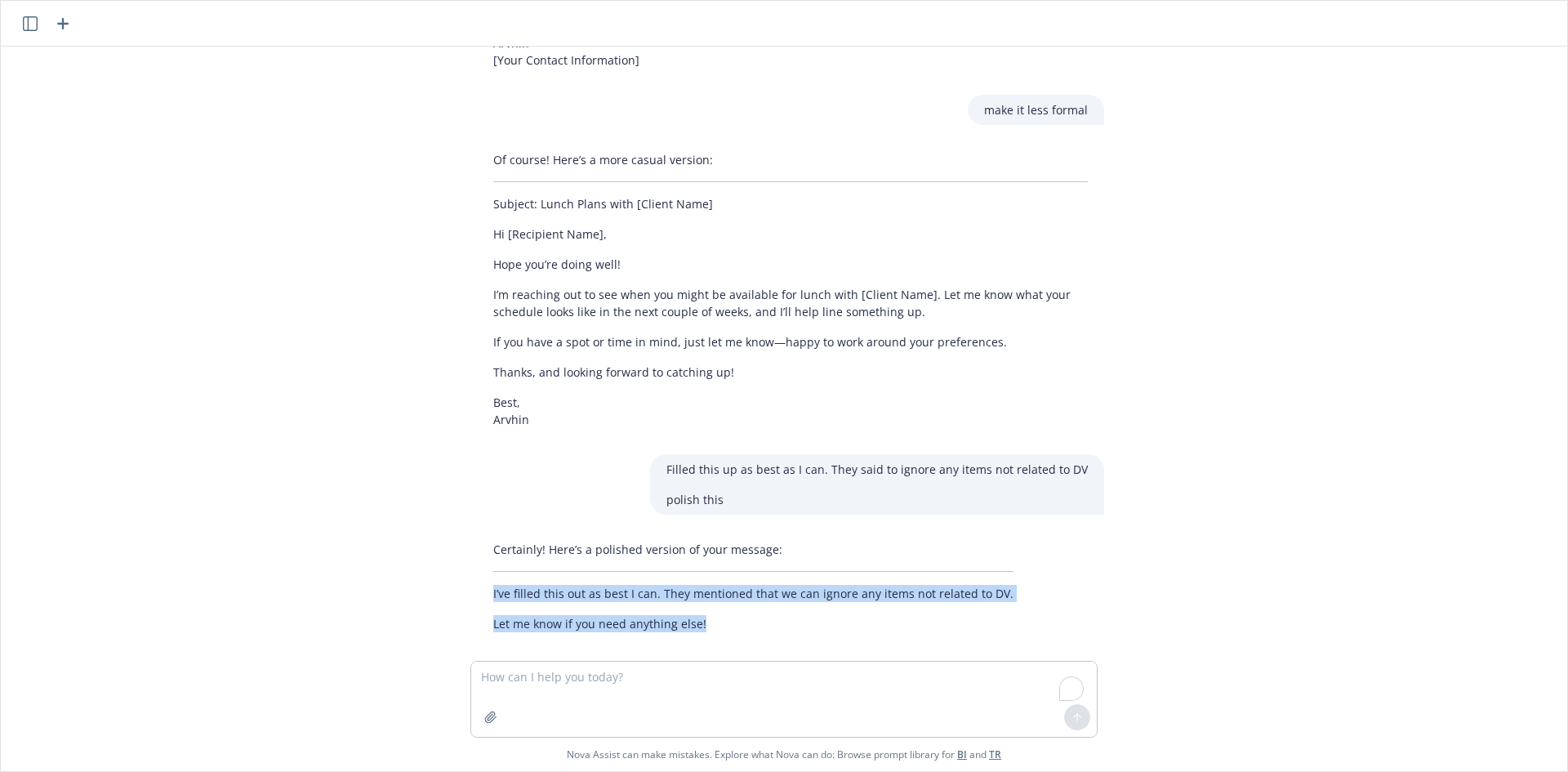
drag, startPoint x: 548, startPoint y: 573, endPoint x: 464, endPoint y: 569, distance: 84.1
click at [464, 569] on div "Certainly! Here’s a polished version of your message: I’ve filled this out as b…" at bounding box center [790, 587] width 653 height 105
copy div "I’ve filled this out as best I can. They mentioned that we can ignore any items…"
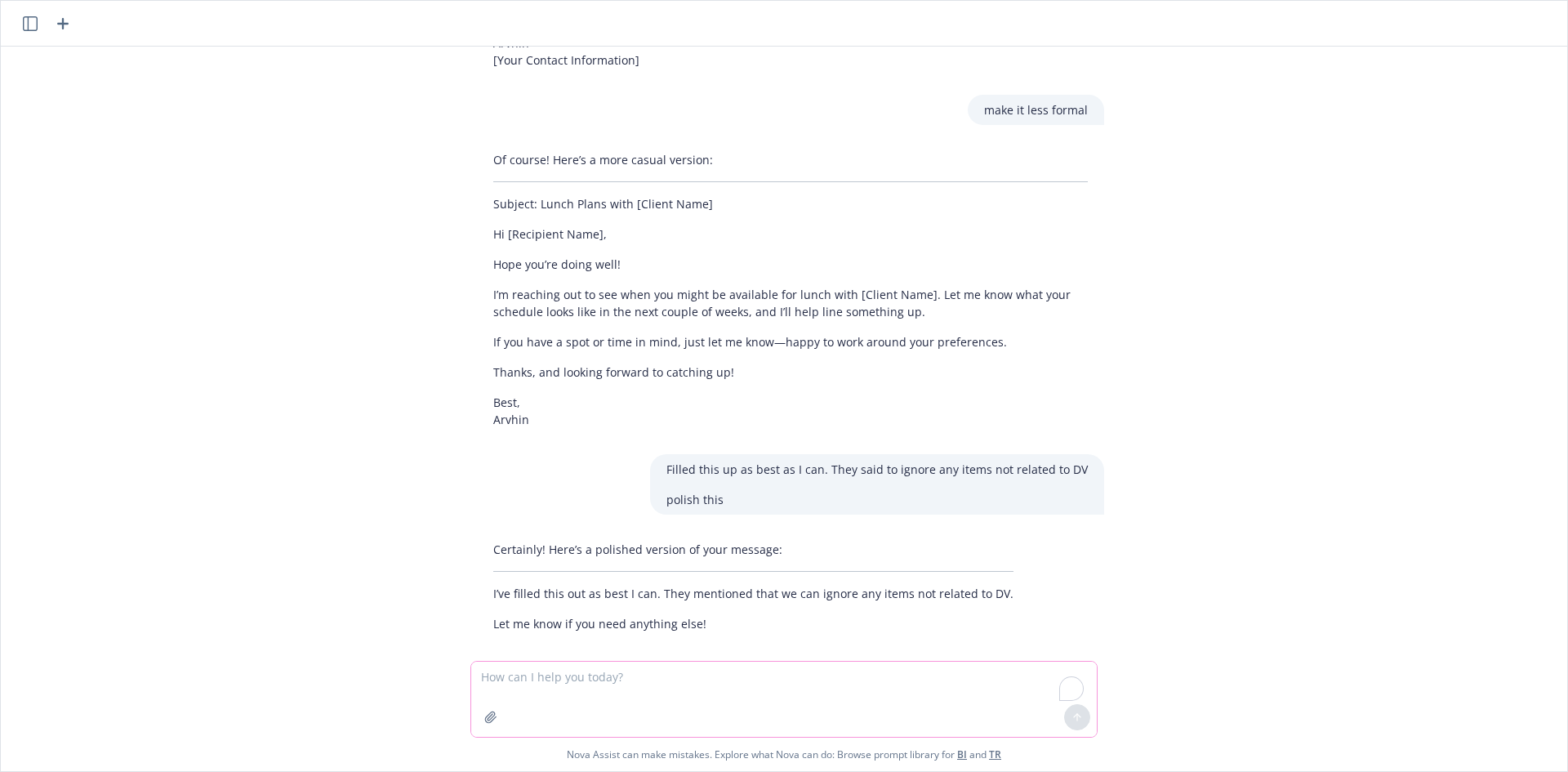
click at [595, 682] on textarea "To enrich screen reader interactions, please activate Accessibility in Grammarl…" at bounding box center [784, 699] width 625 height 75
paste textarea "I’ve filled this out as best I can. They mentioned to ignore any items not rela…"
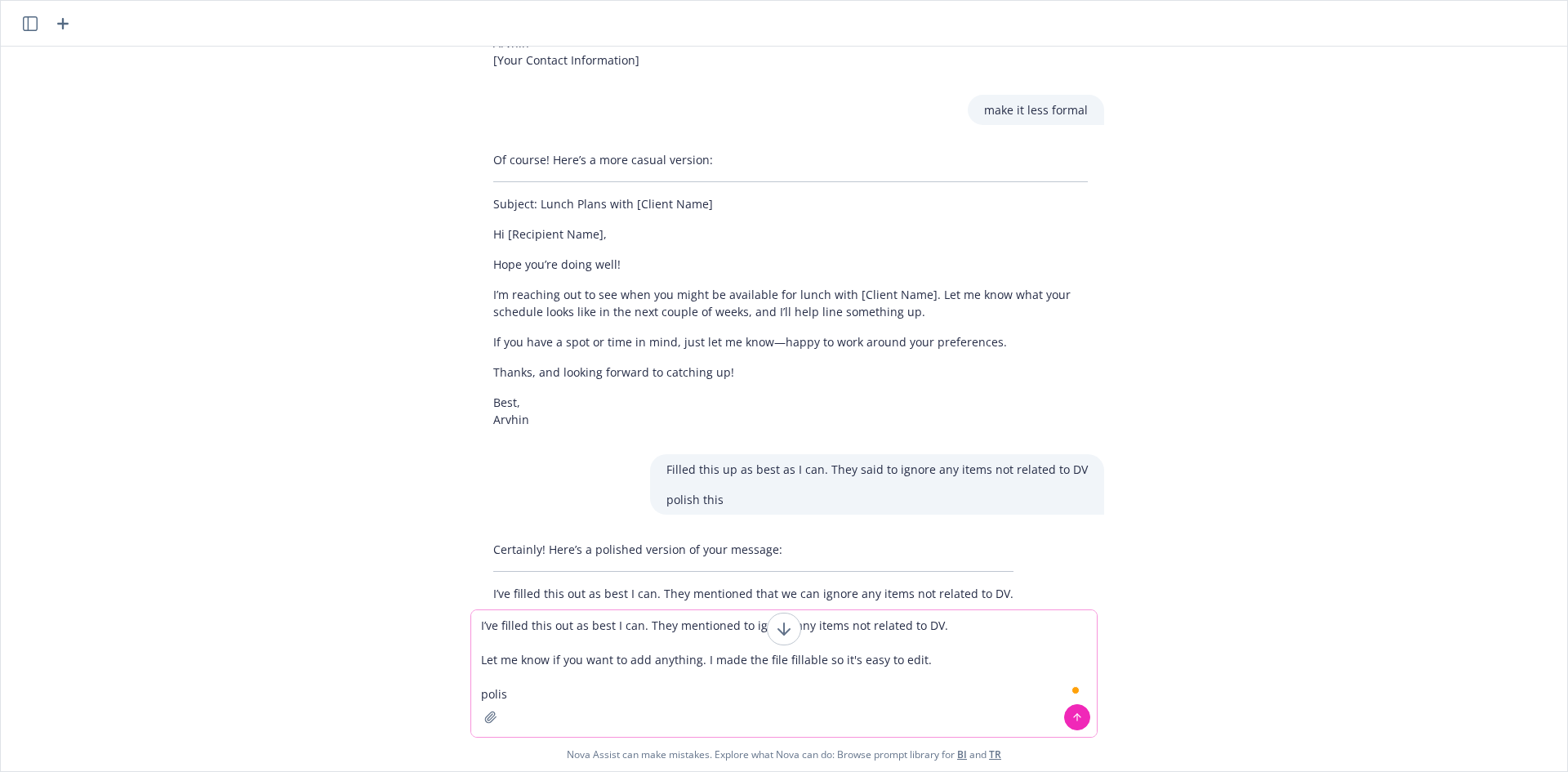
type textarea "I’ve filled this out as best I can. They mentioned to ignore any items not rela…"
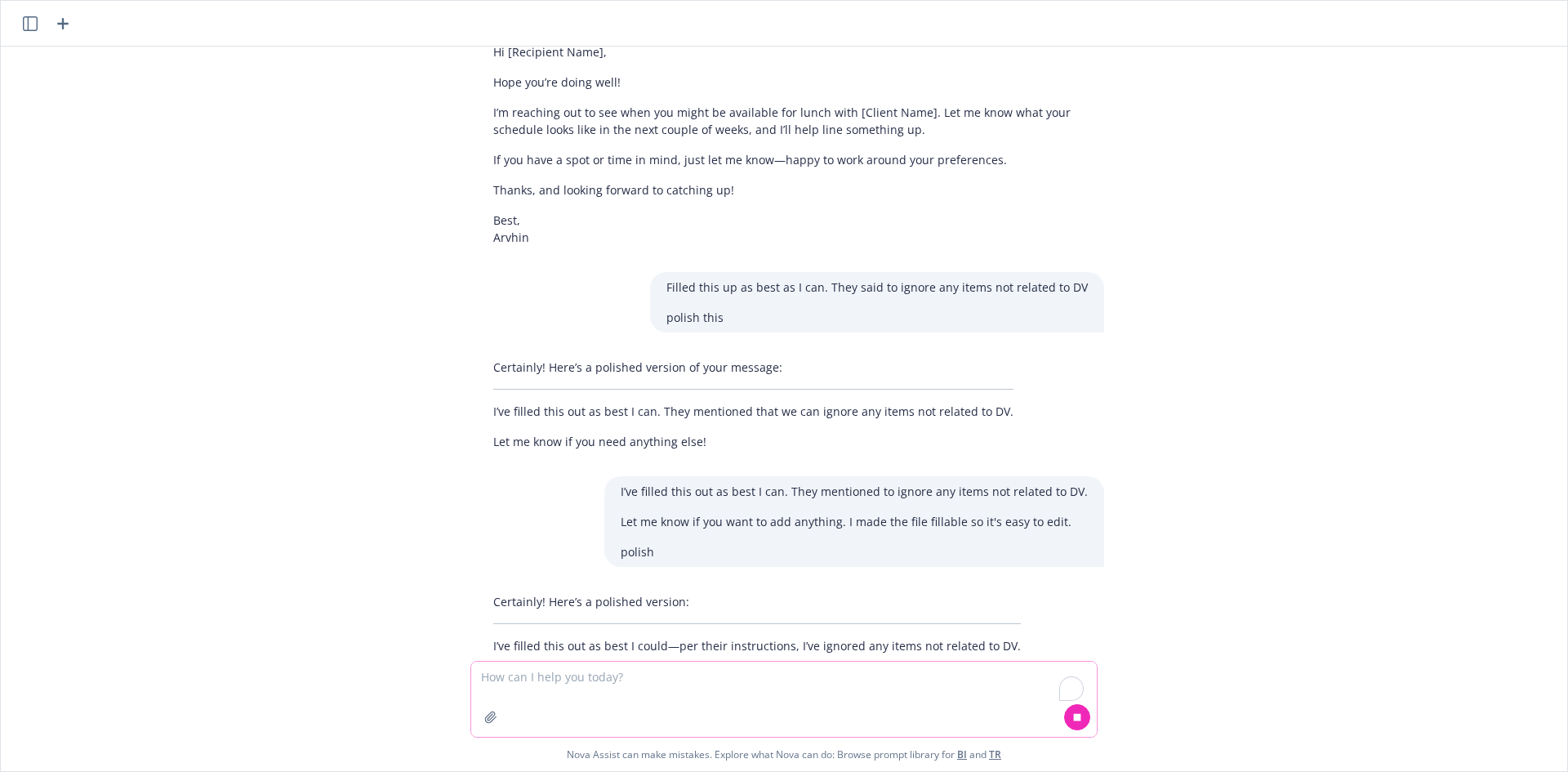
scroll to position [2312, 0]
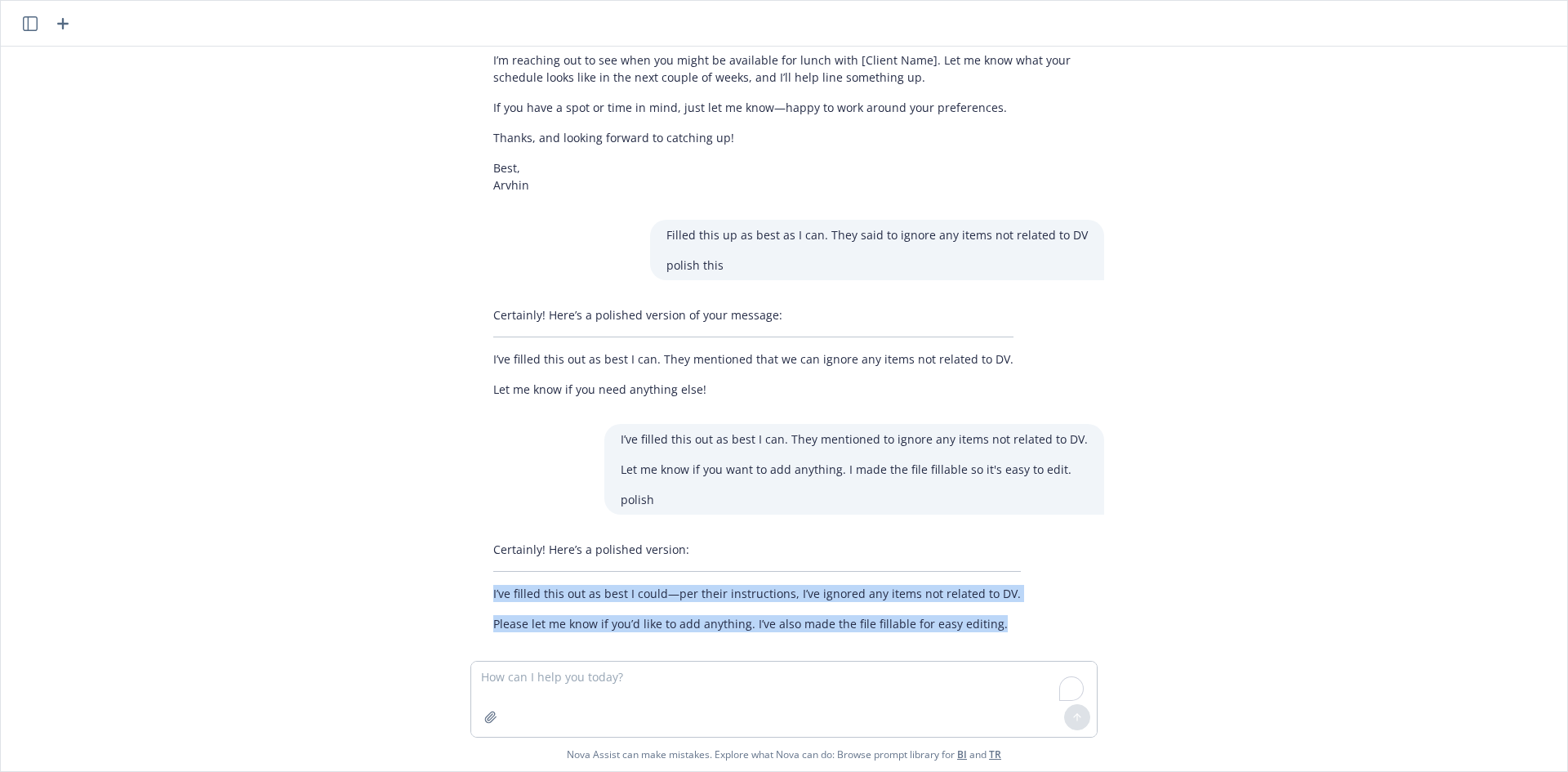
drag, startPoint x: 483, startPoint y: 580, endPoint x: 1050, endPoint y: 608, distance: 567.7
click at [1049, 611] on div "Certainly! Here’s a polished version: I’ve filled this out as best I could—per …" at bounding box center [790, 587] width 627 height 105
copy div "I’ve filled this out as best I could—per their instructions, I’ve ignored any i…"
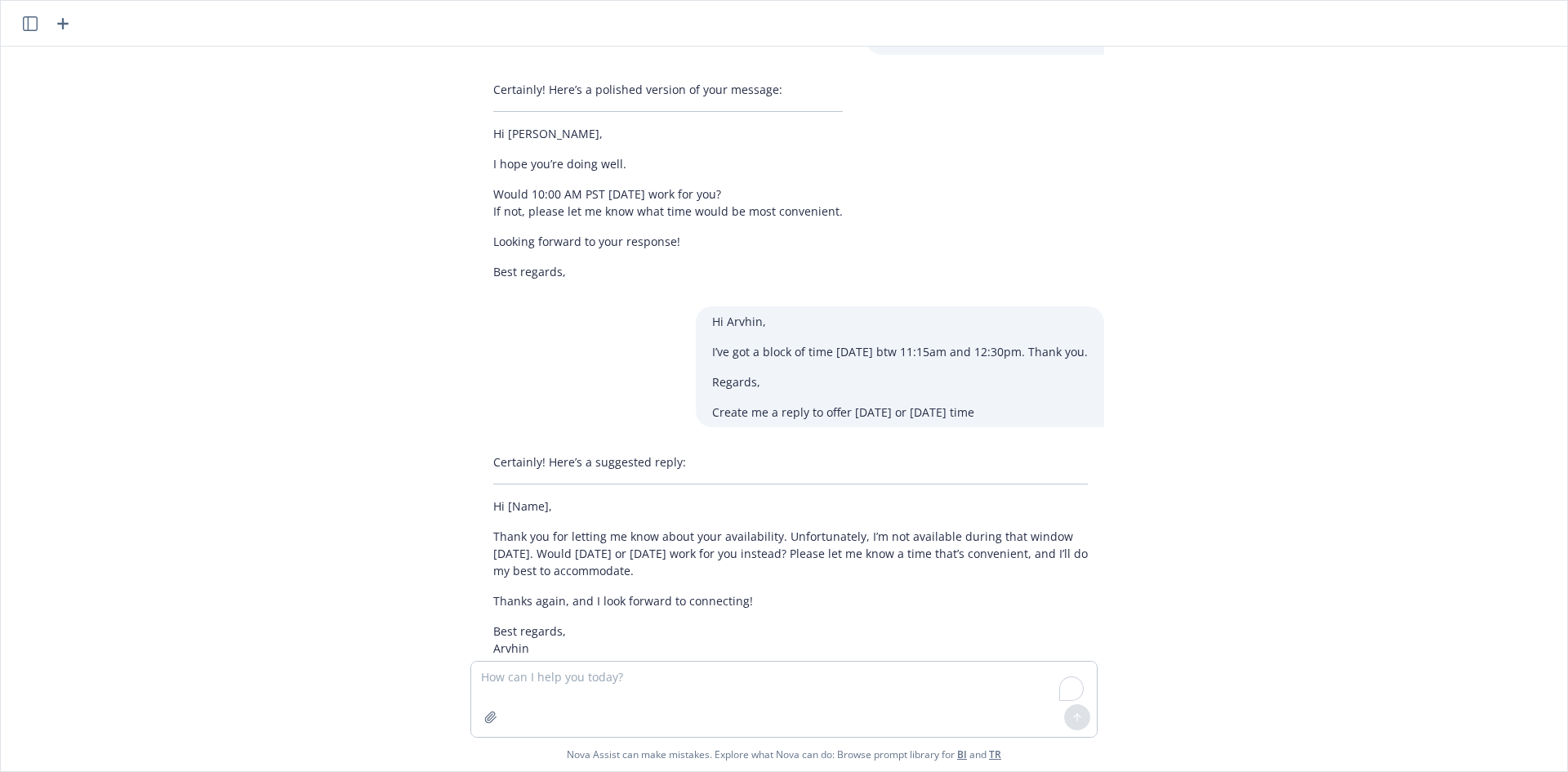
scroll to position [0, 0]
